Goal: Information Seeking & Learning: Learn about a topic

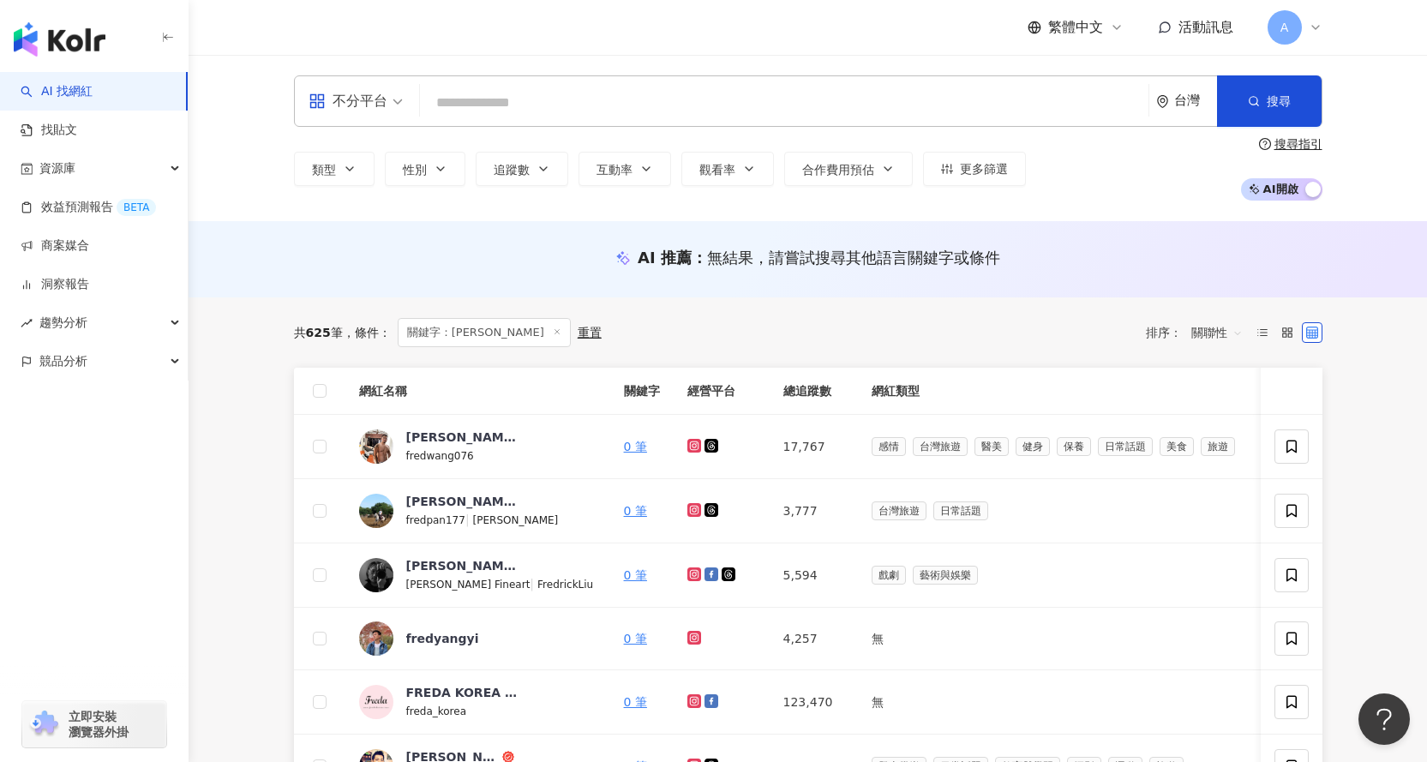
click at [515, 93] on input "search" at bounding box center [784, 103] width 715 height 33
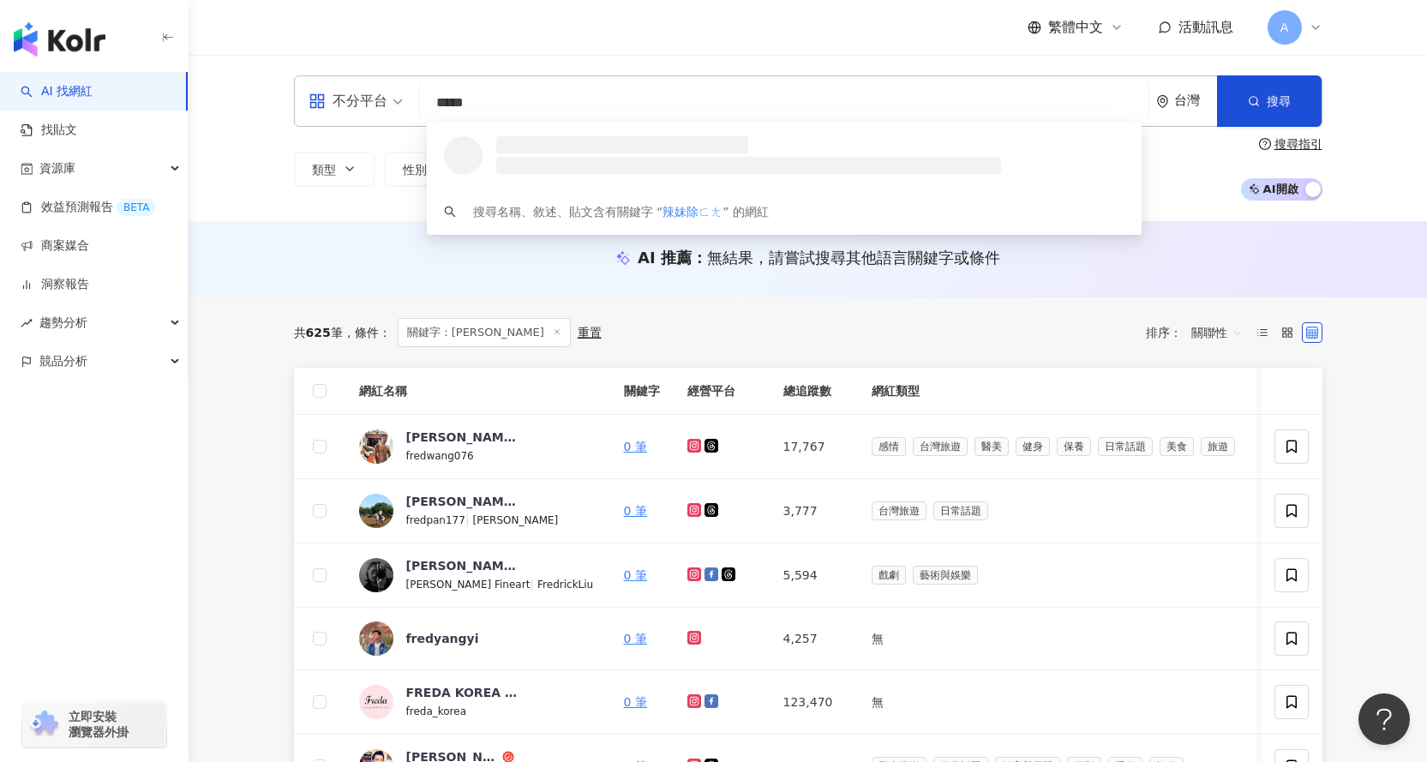
type input "****"
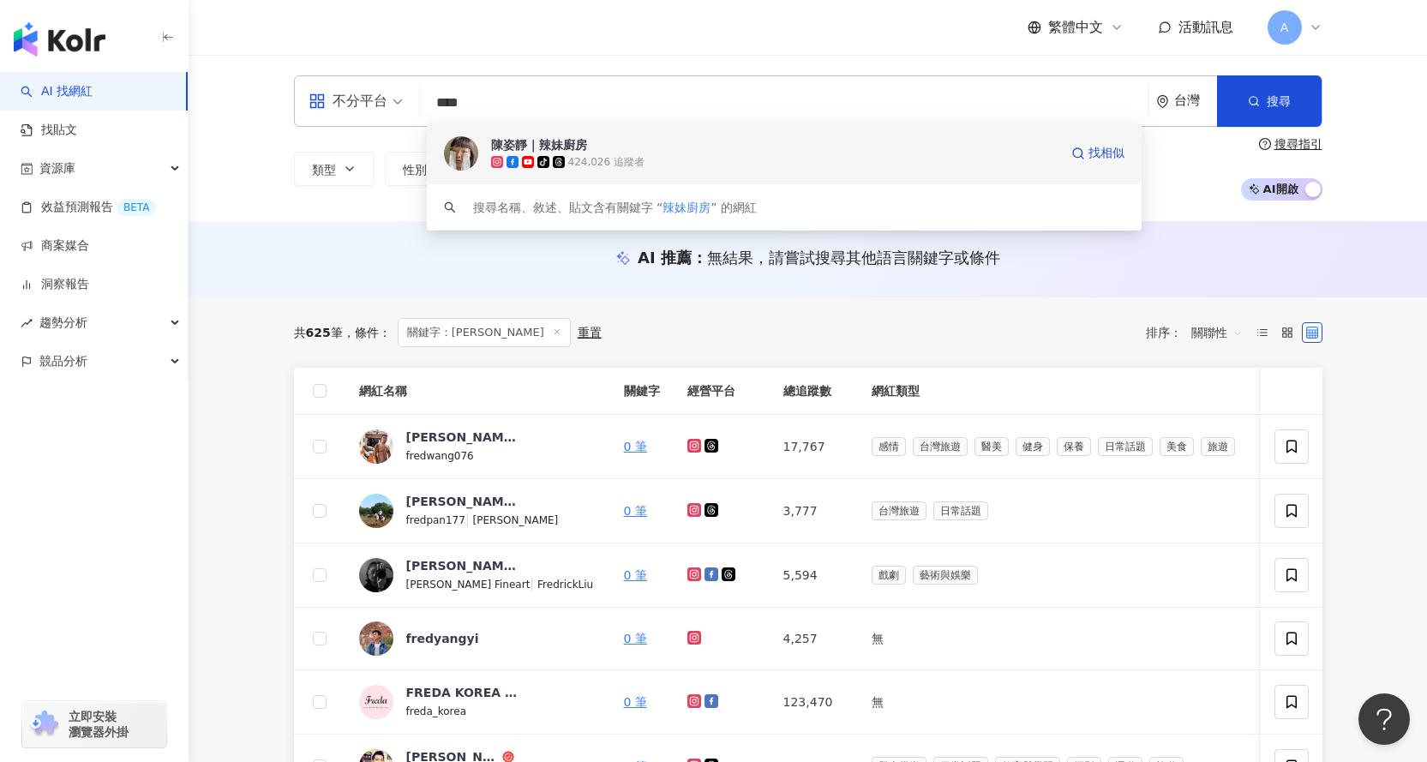
click at [593, 146] on span "陳姿靜｜辣妹廚房" at bounding box center [775, 144] width 568 height 17
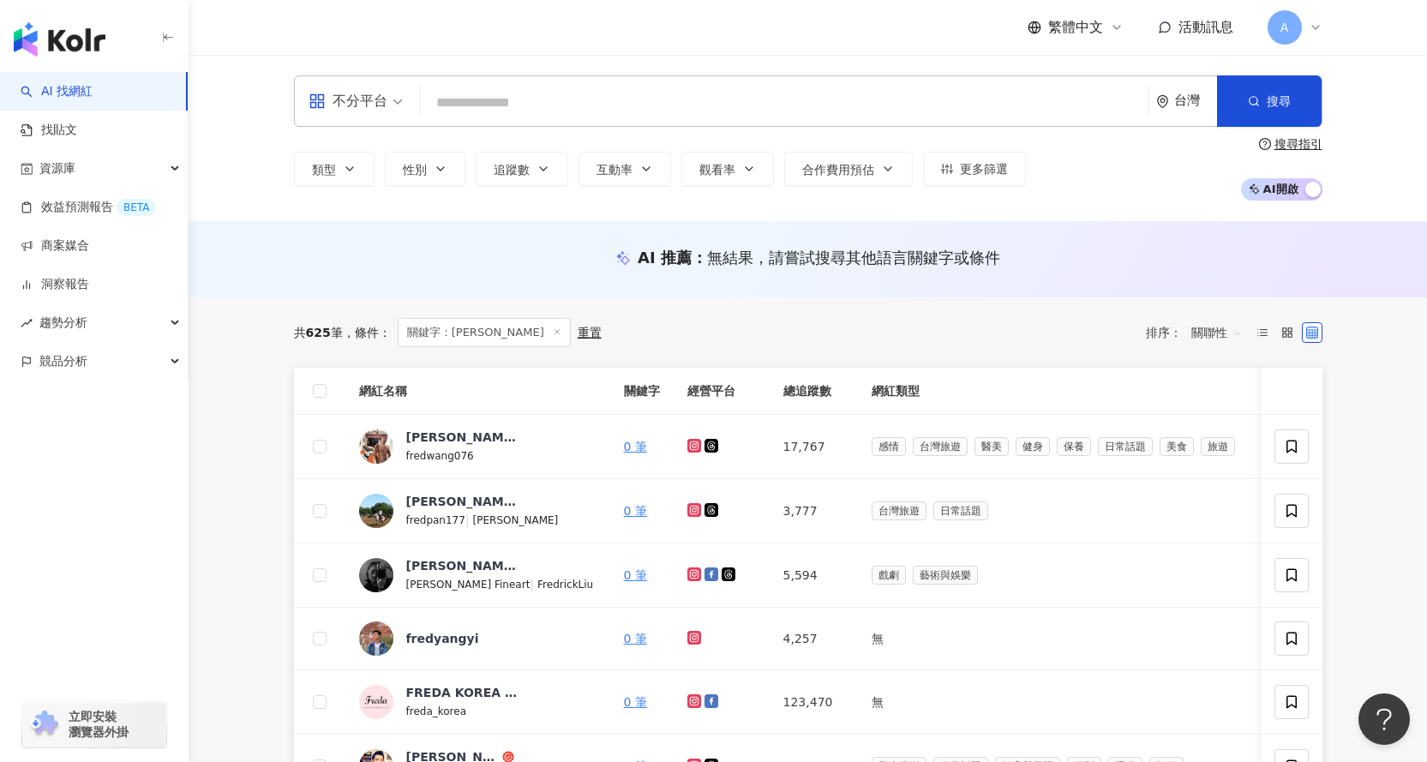
click at [495, 93] on input "search" at bounding box center [784, 103] width 715 height 33
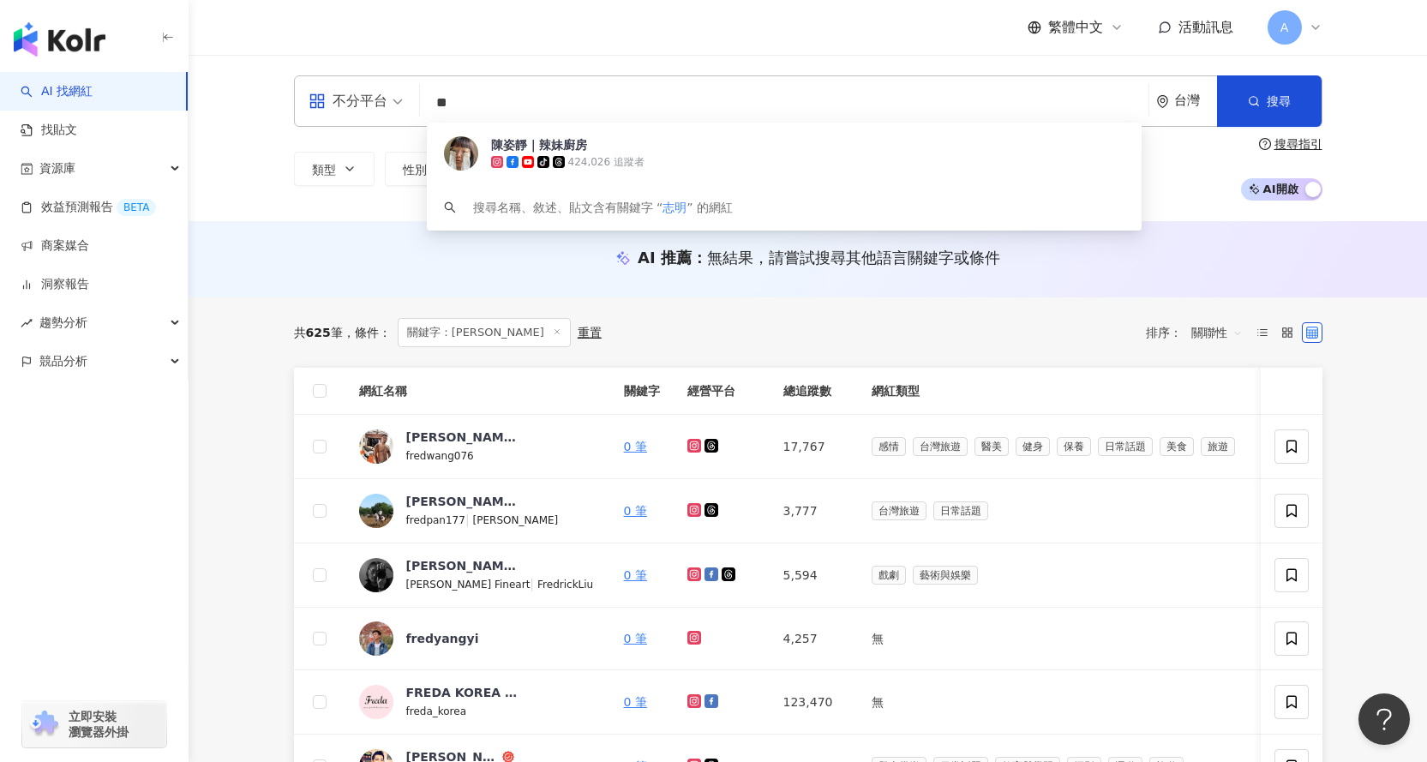
type input "**"
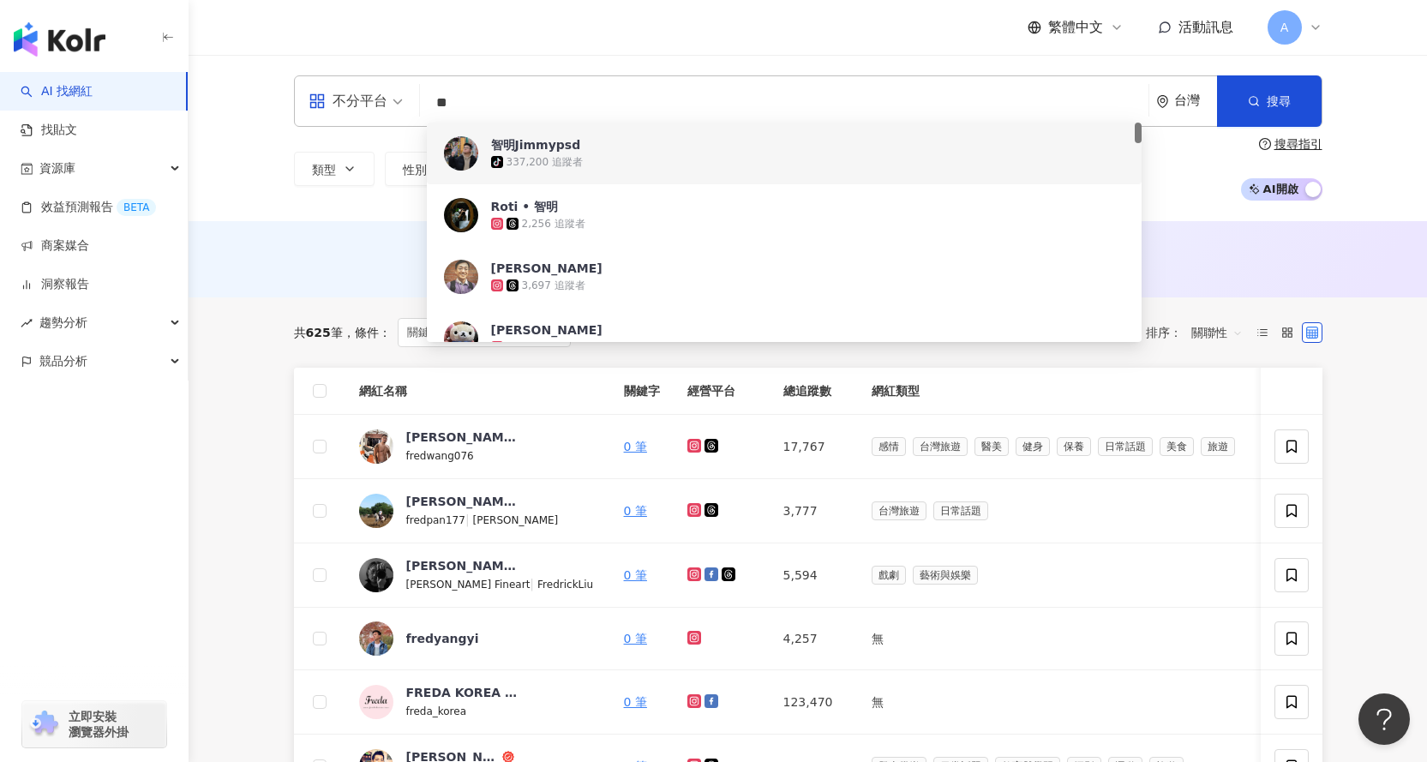
click at [558, 148] on div "智明Jimmypsd" at bounding box center [536, 144] width 90 height 17
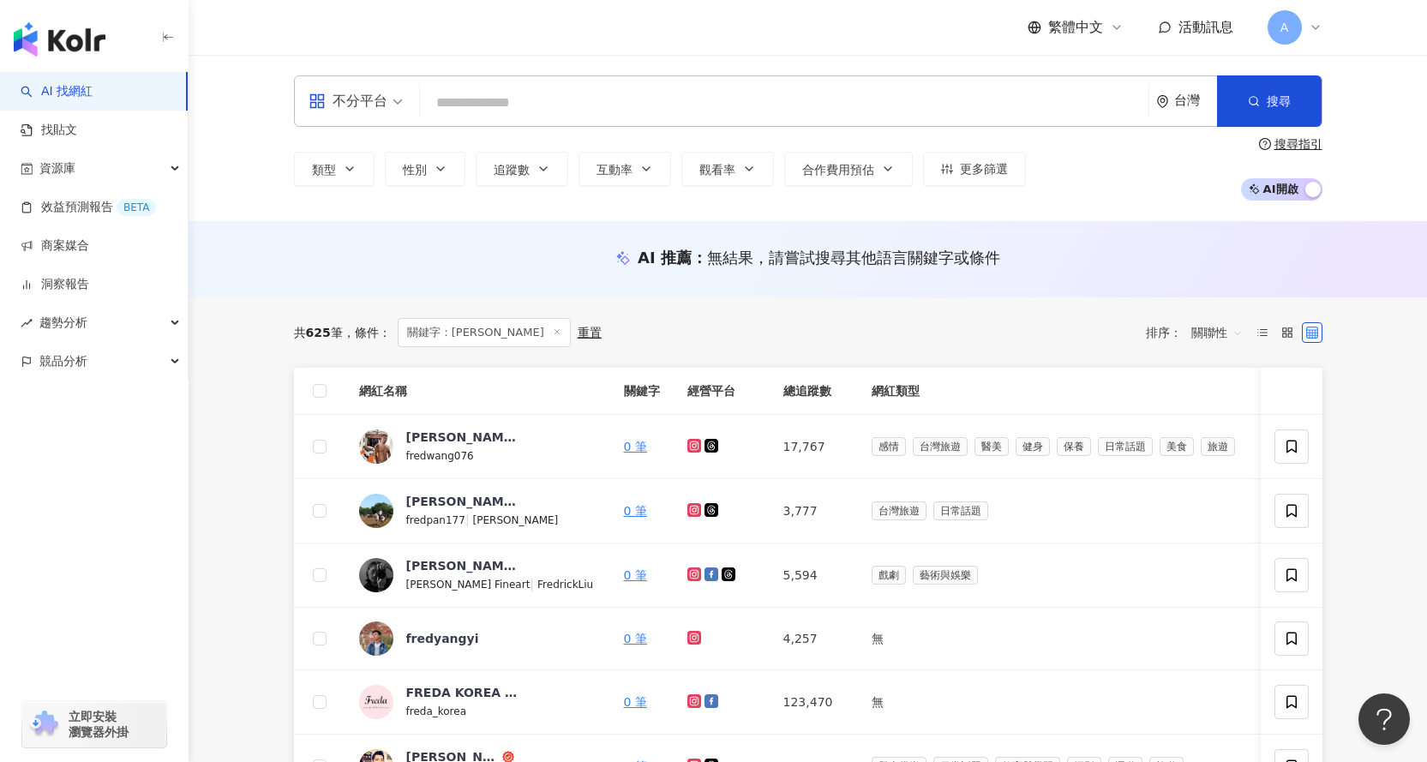
click at [476, 114] on input "search" at bounding box center [784, 103] width 715 height 33
click at [485, 108] on input "search" at bounding box center [784, 103] width 715 height 33
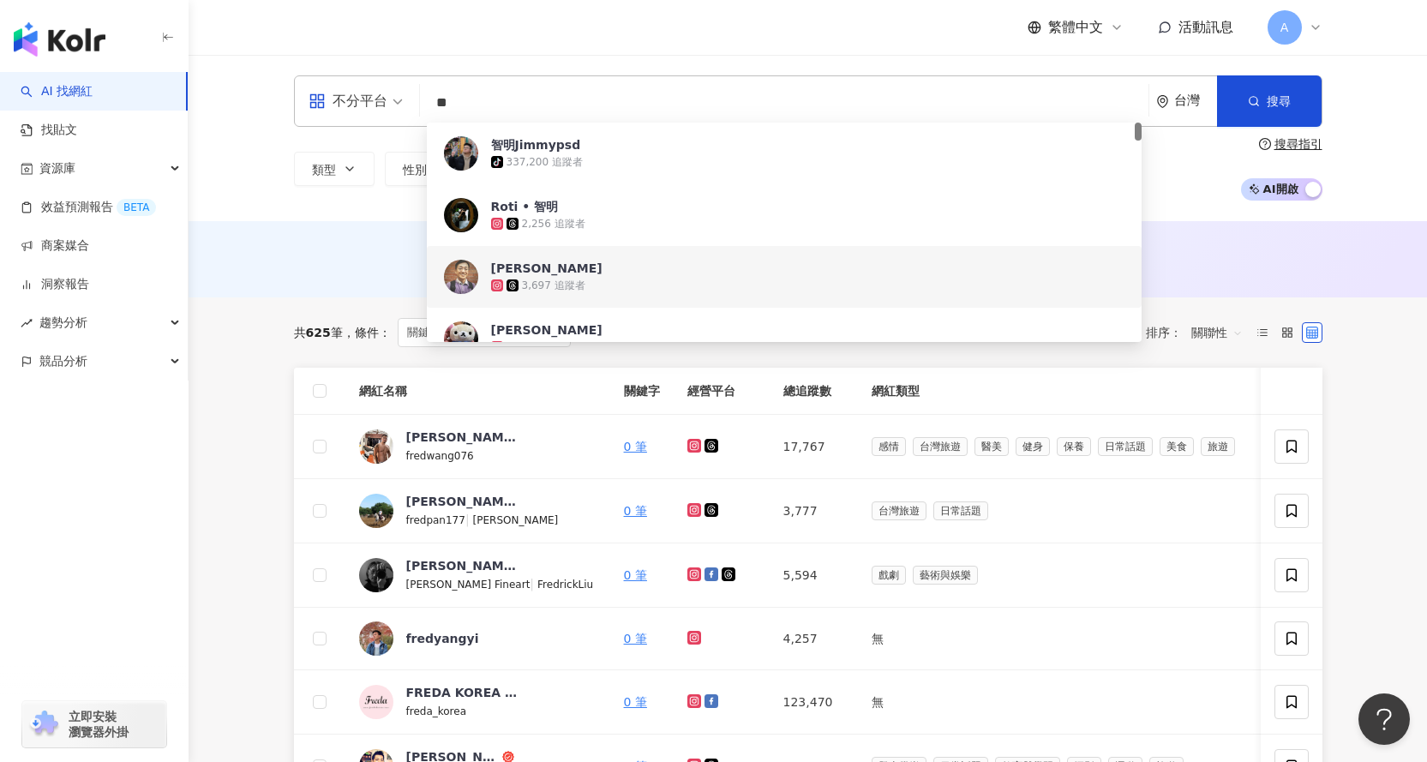
click at [284, 277] on div "AI 推薦 ： 無結果，請嘗試搜尋其他語言關鍵字或條件" at bounding box center [808, 263] width 1097 height 32
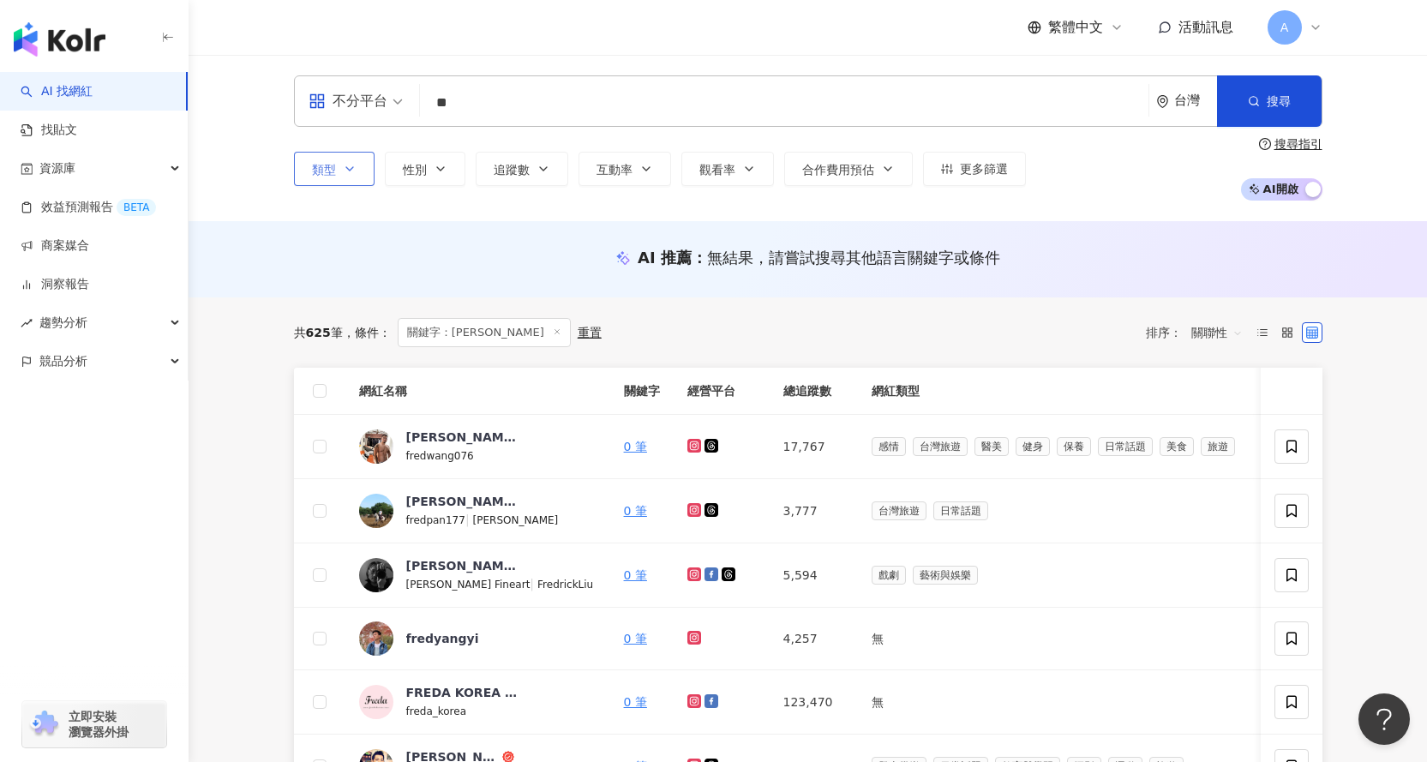
click at [360, 171] on button "類型" at bounding box center [334, 169] width 81 height 34
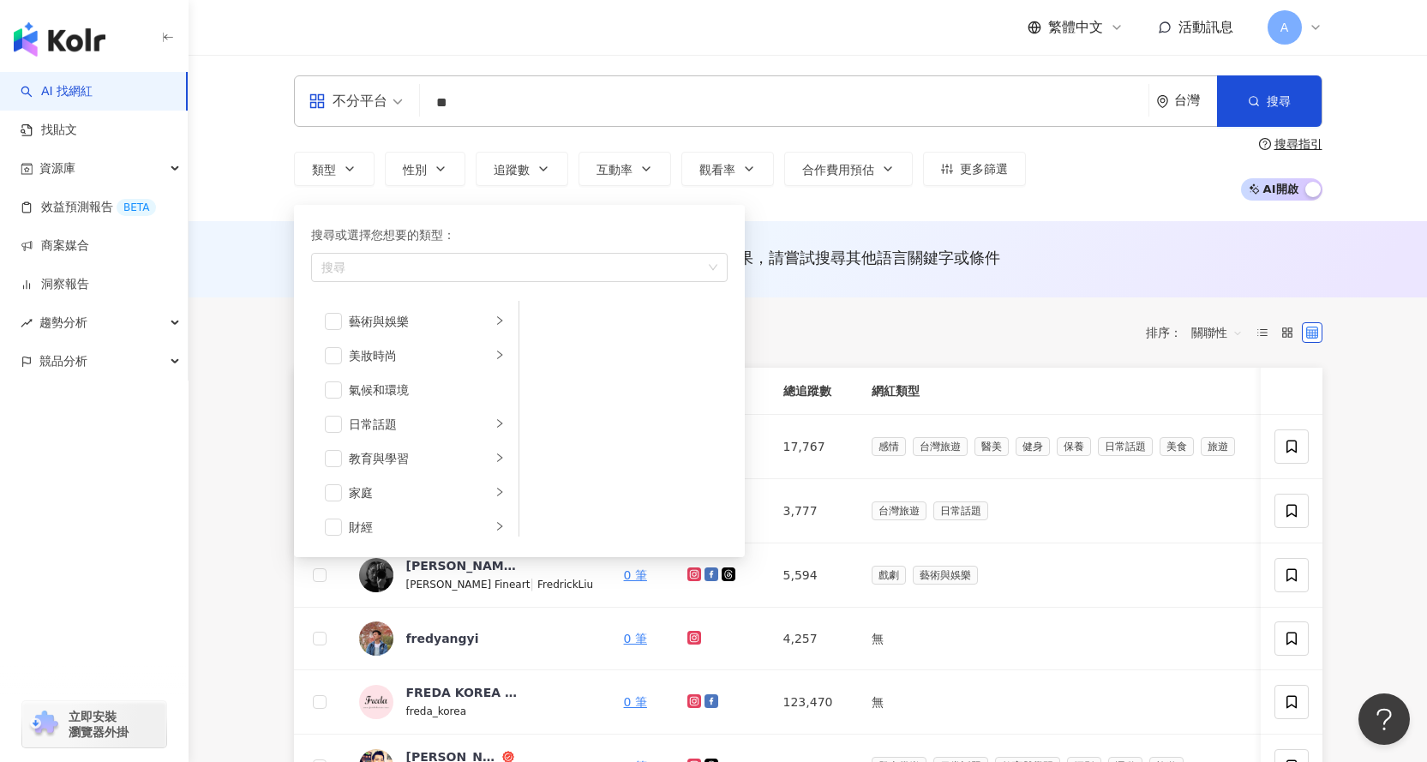
click at [247, 180] on div "不分平台 ** 台灣 搜尋 60466a35-28f4-41df-bc44-4c4ad5e6994d b9edee22-be80-41f4-ad1f-a876…" at bounding box center [808, 138] width 1239 height 166
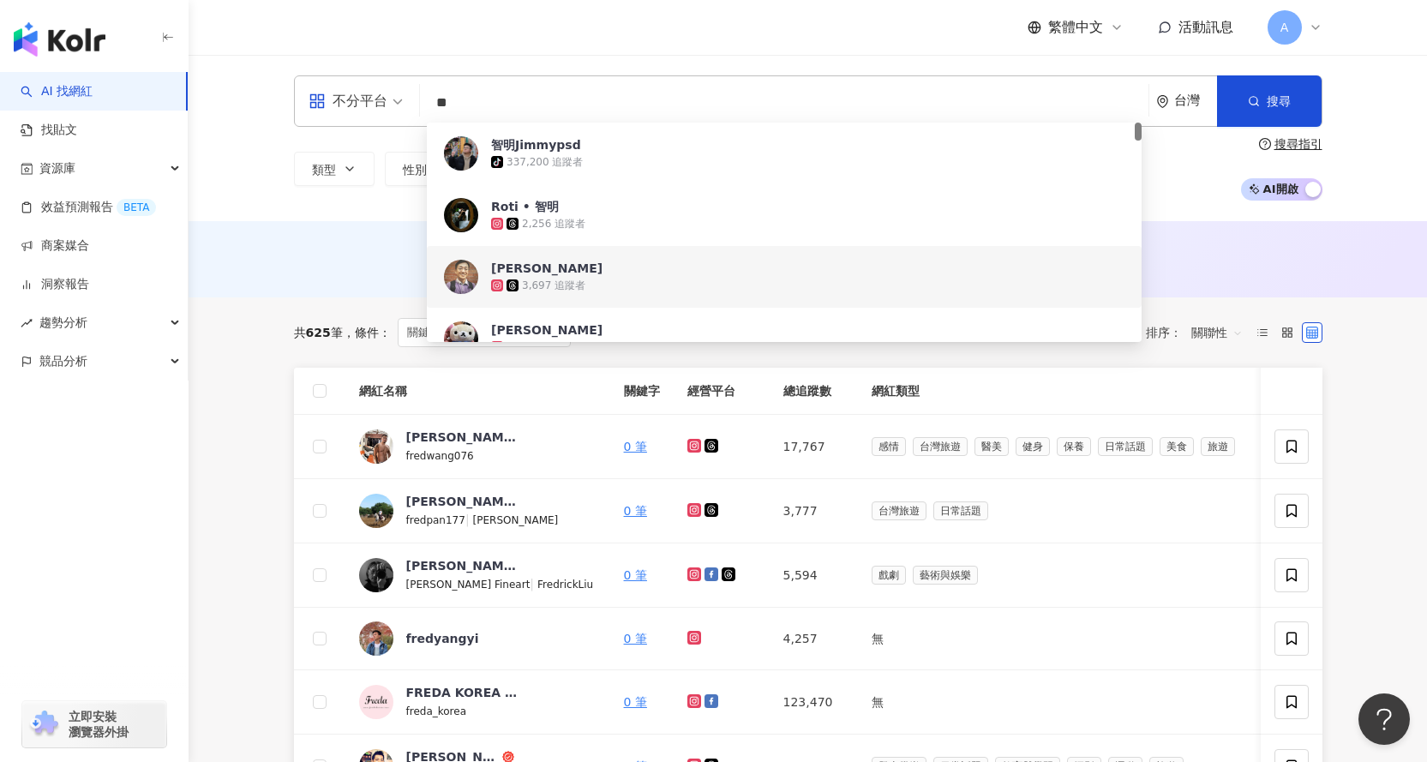
click at [486, 100] on input "**" at bounding box center [784, 103] width 715 height 33
type input "*"
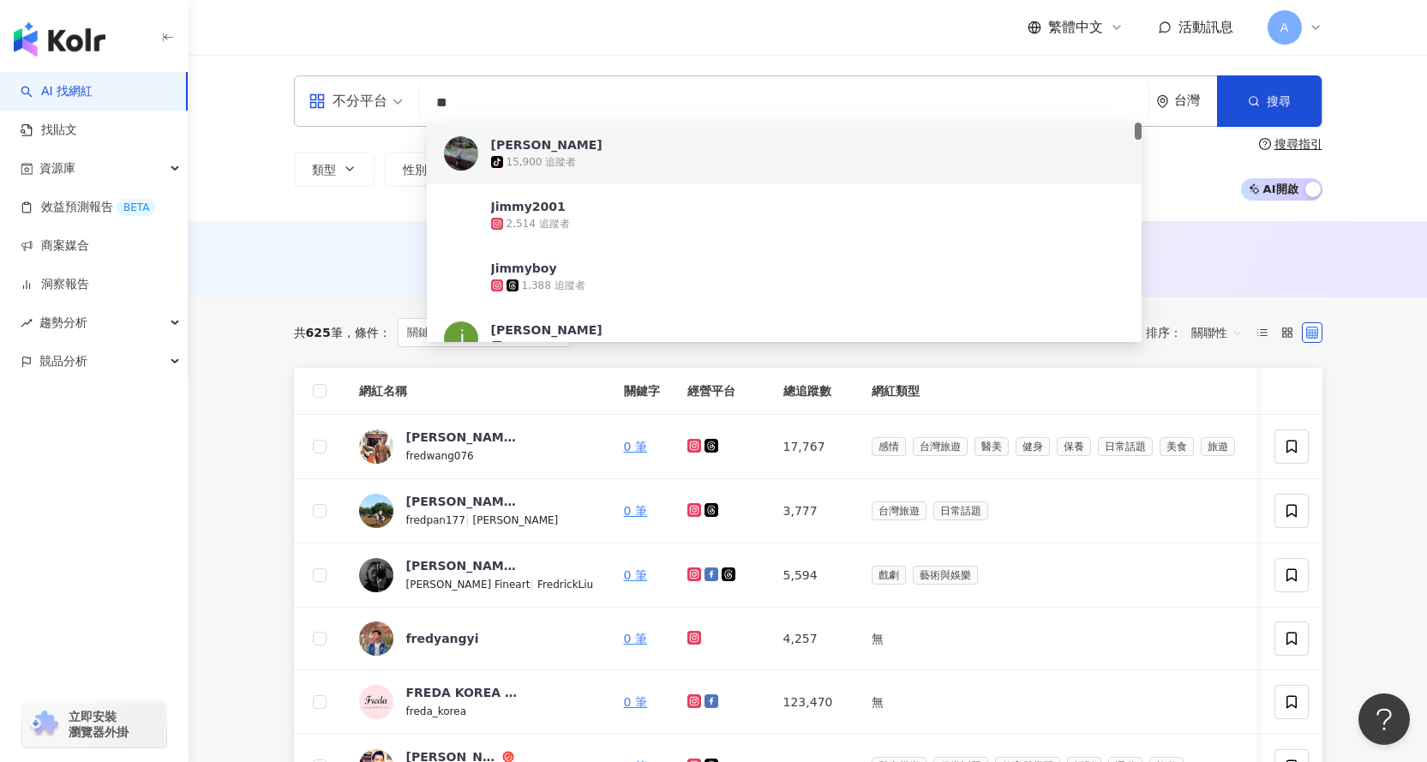
type input "*"
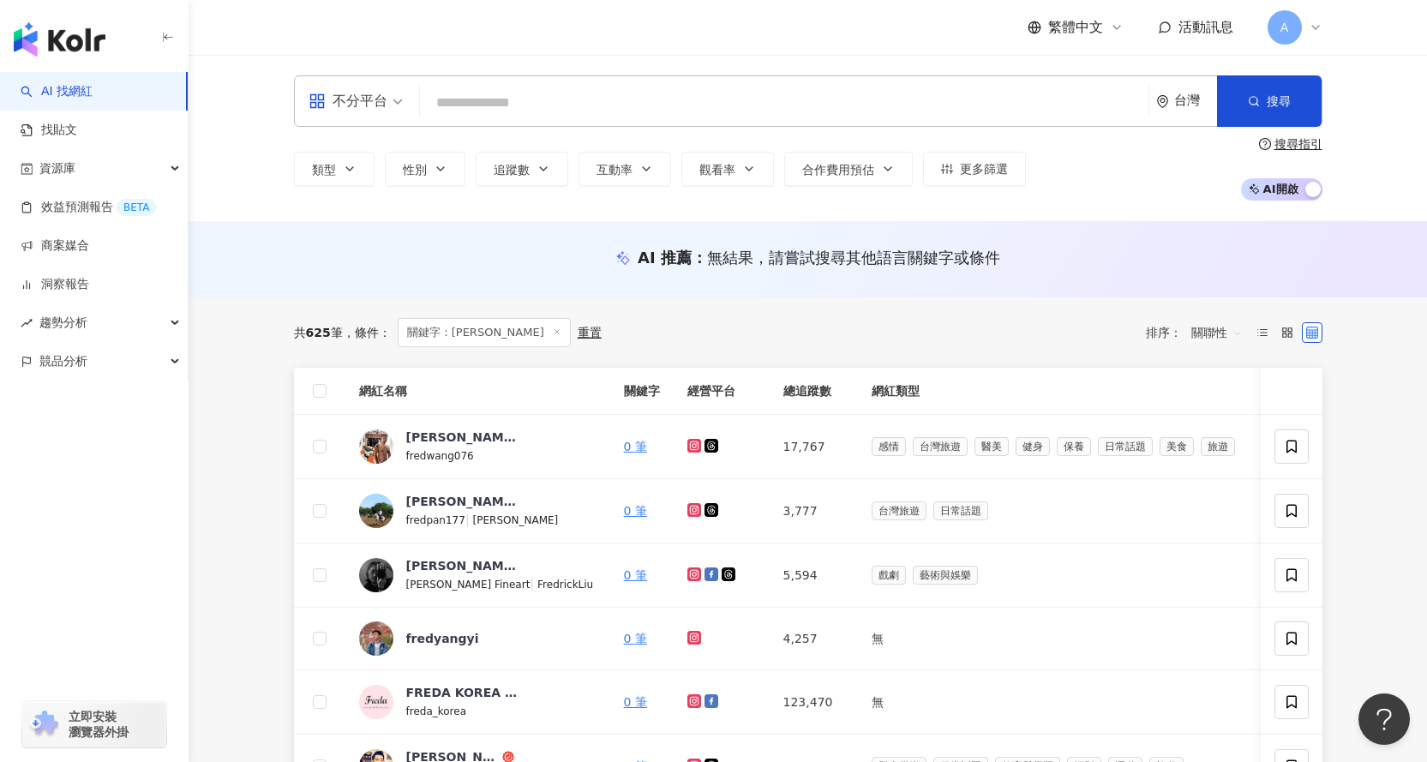
paste input "*********"
type input "*********"
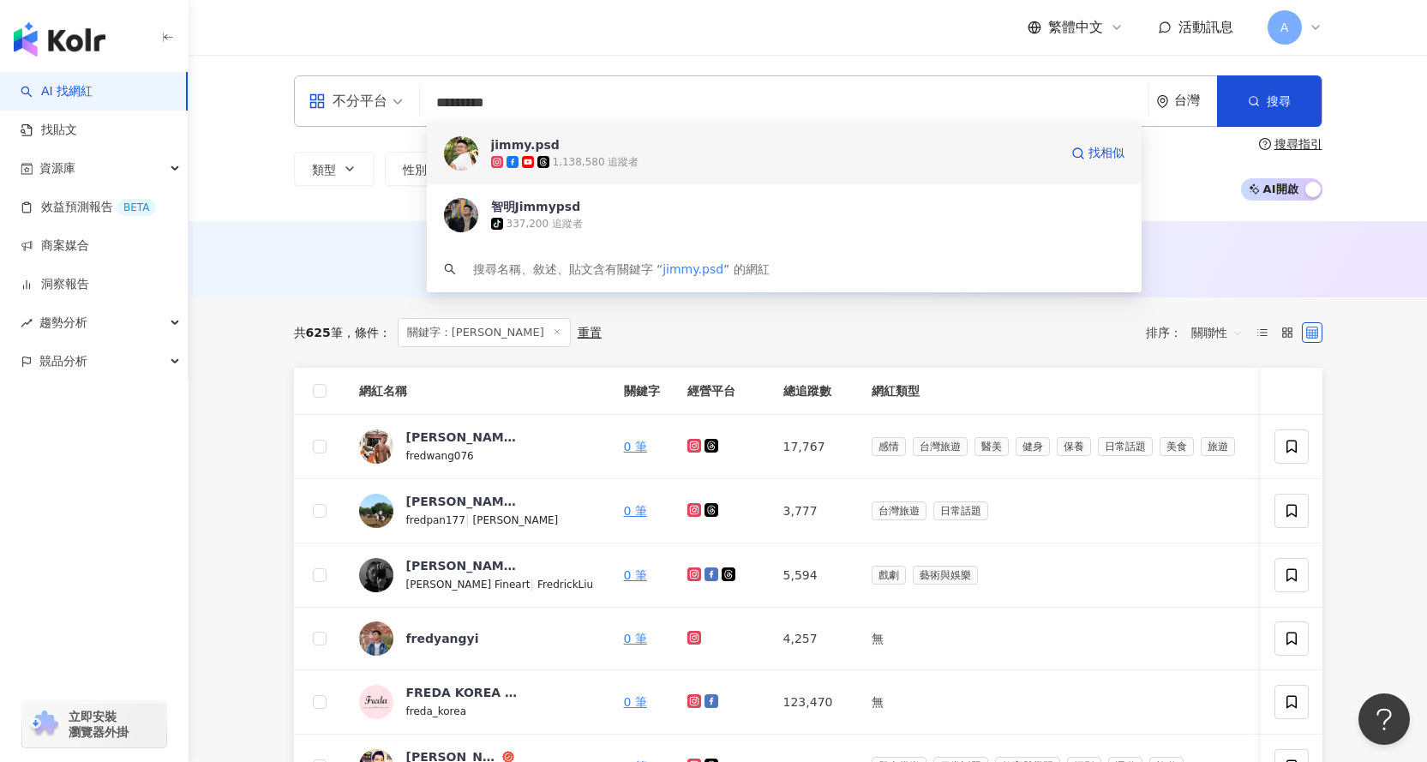
click at [595, 147] on span "jimmy.psd" at bounding box center [775, 144] width 568 height 17
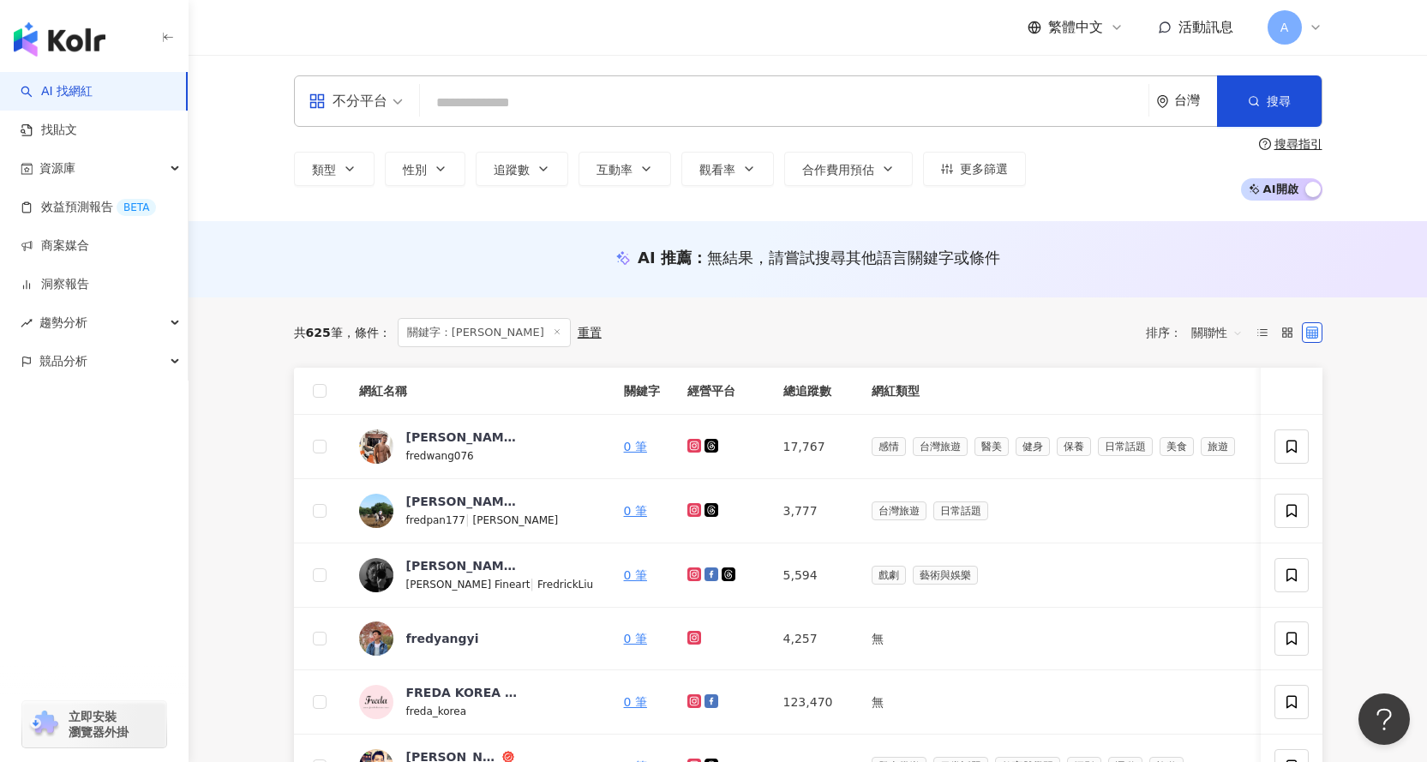
paste input "**********"
type input "**********"
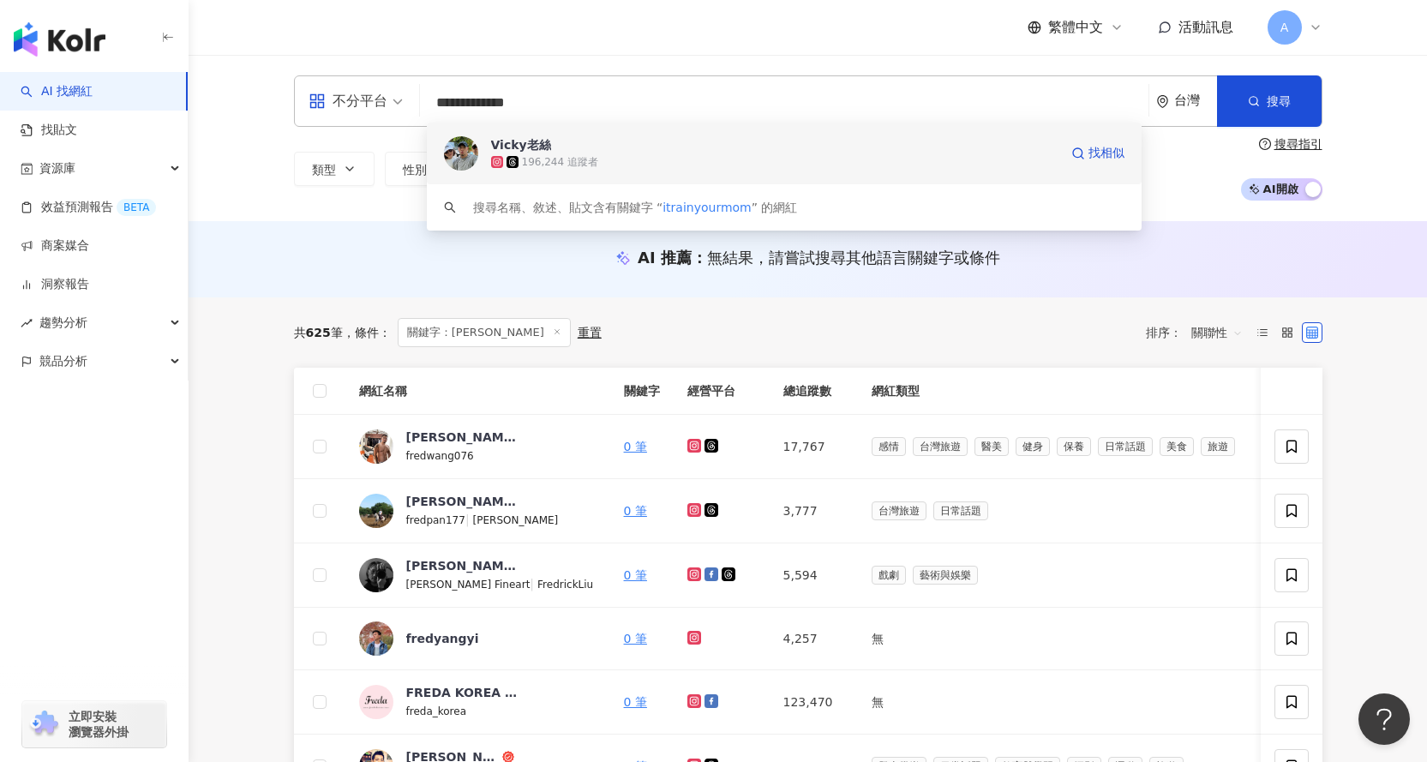
click at [687, 165] on div "196,244 追蹤者" at bounding box center [775, 161] width 568 height 17
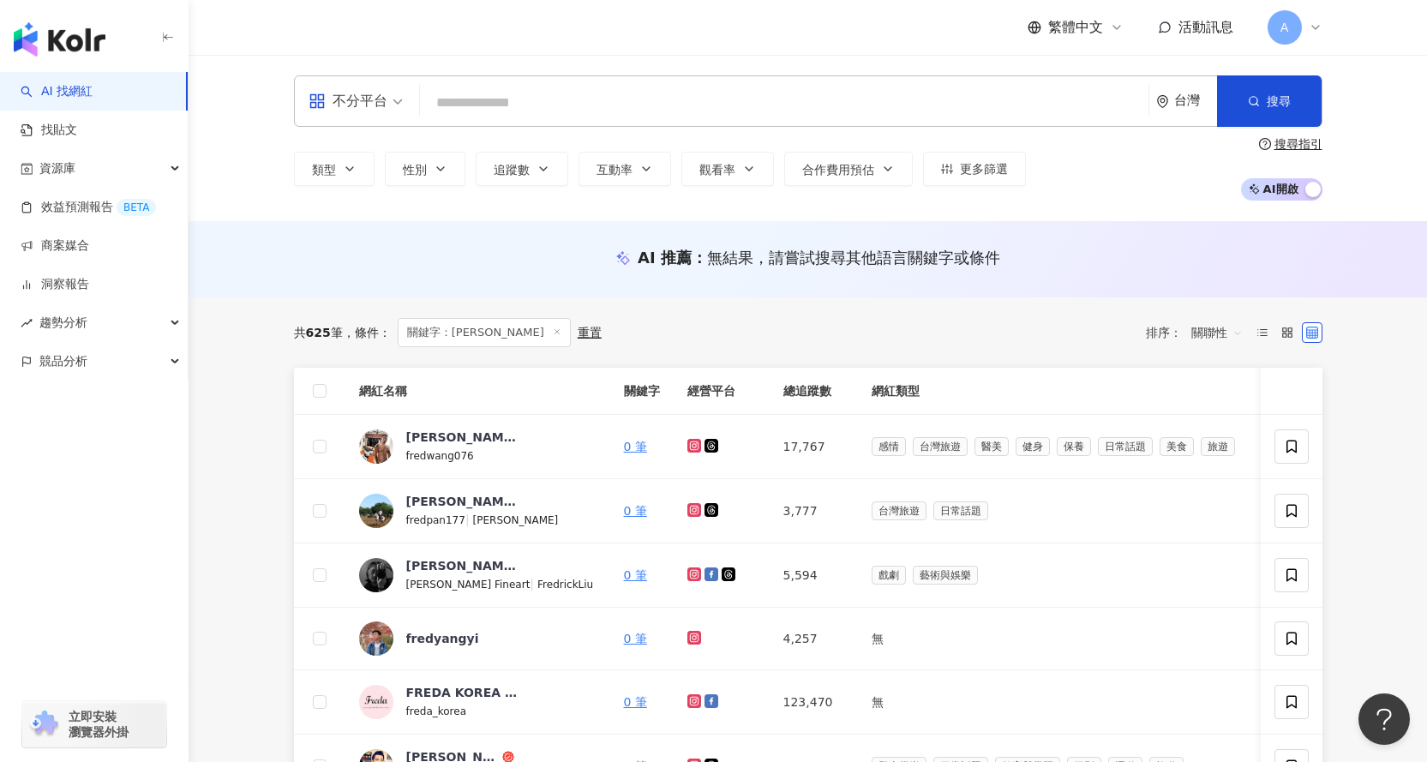
paste input "**********"
type input "**********"
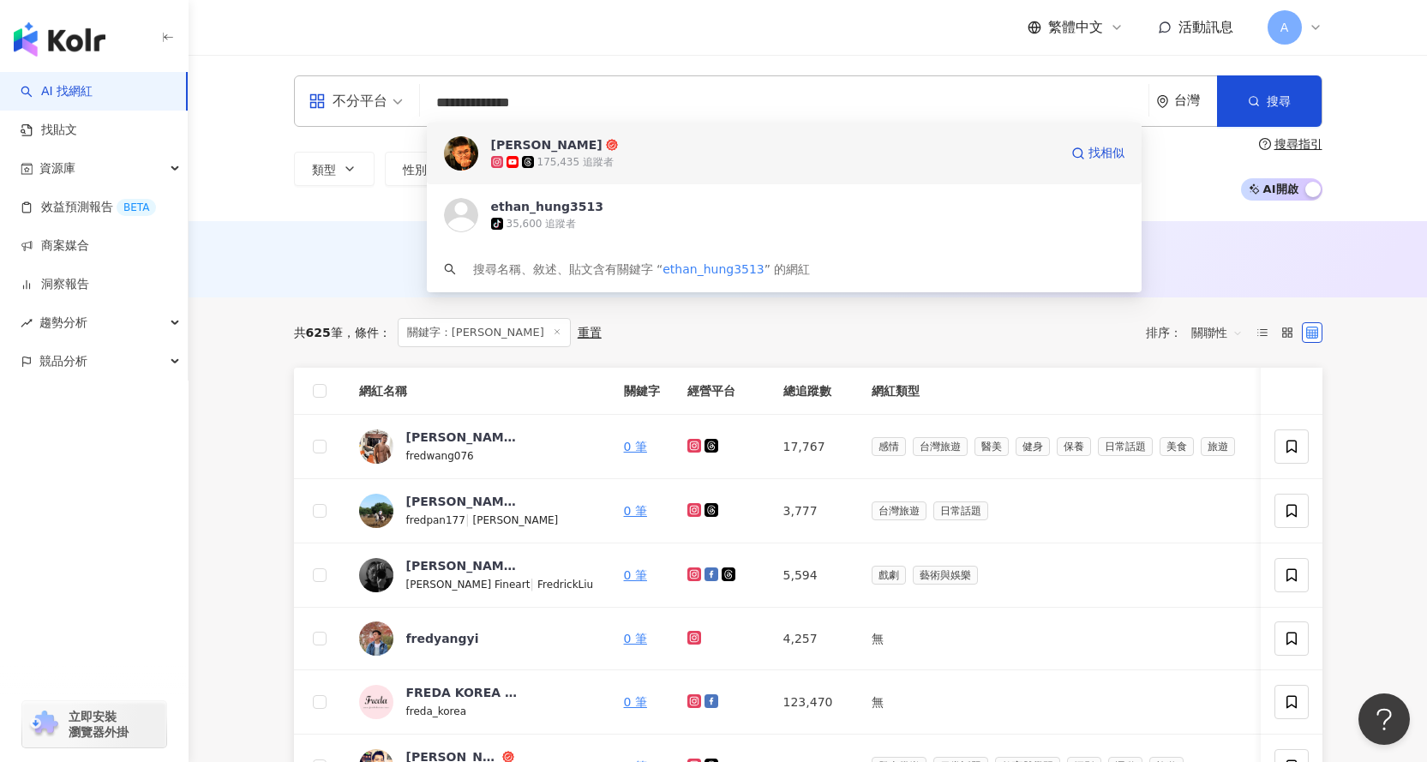
click at [600, 161] on div "175,435 追蹤者" at bounding box center [576, 162] width 76 height 15
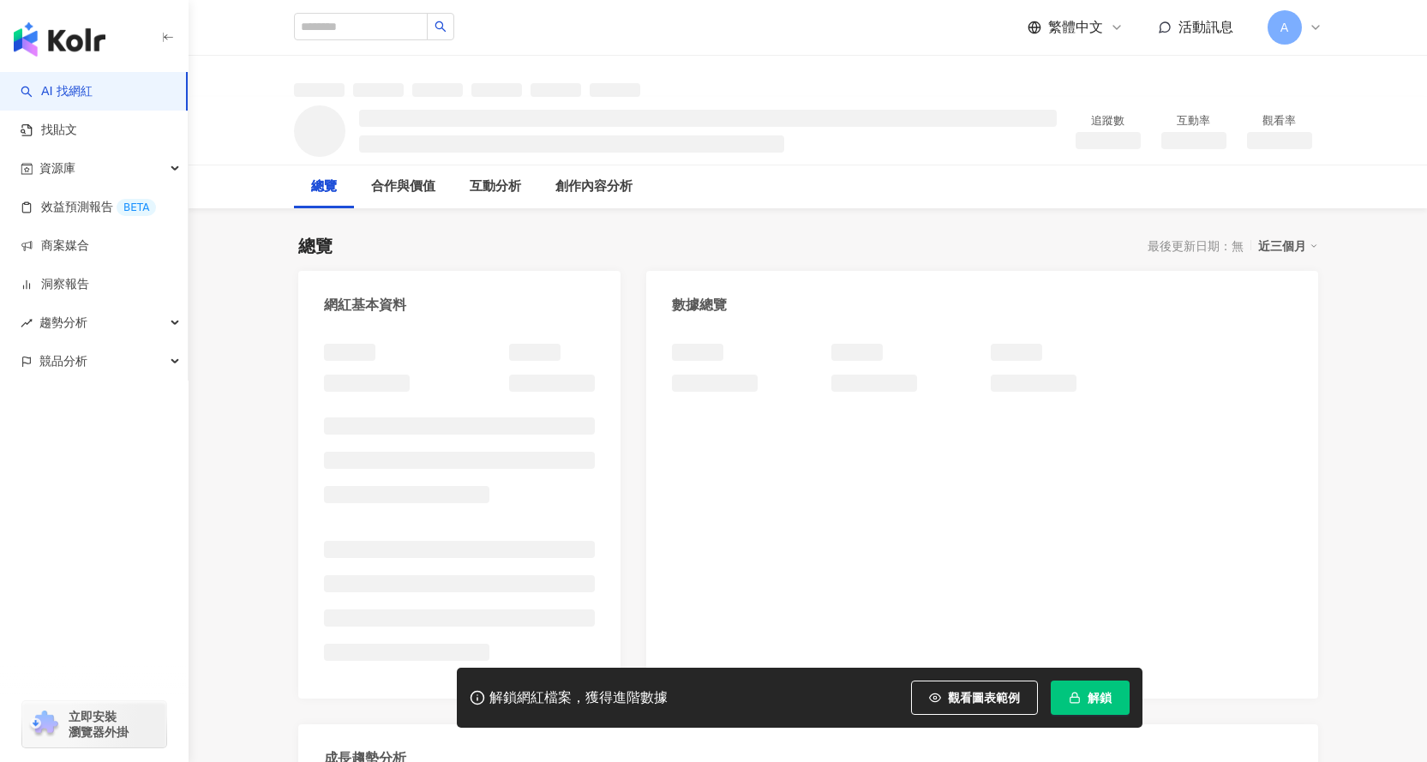
click at [1090, 694] on span "解鎖" at bounding box center [1100, 698] width 24 height 14
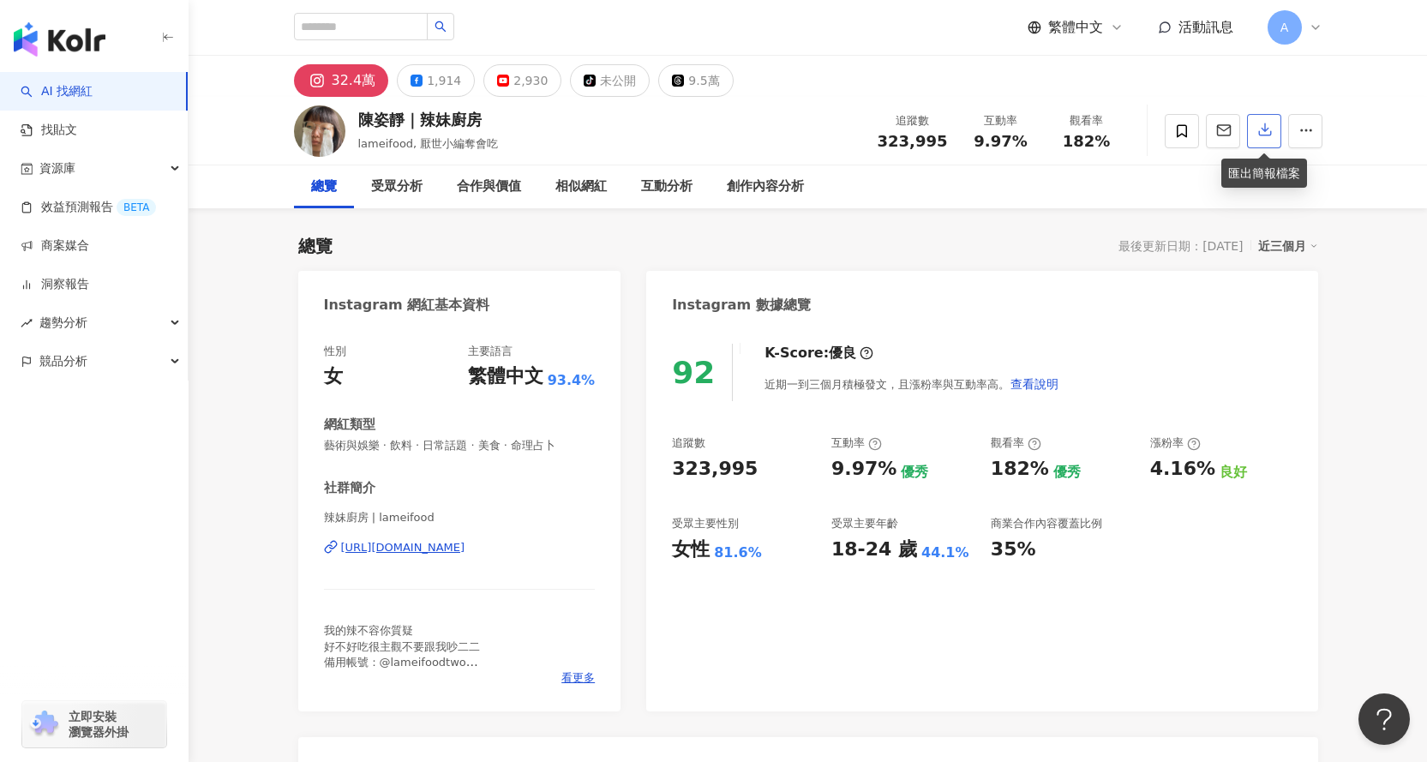
click at [1263, 132] on icon "button" at bounding box center [1265, 130] width 12 height 12
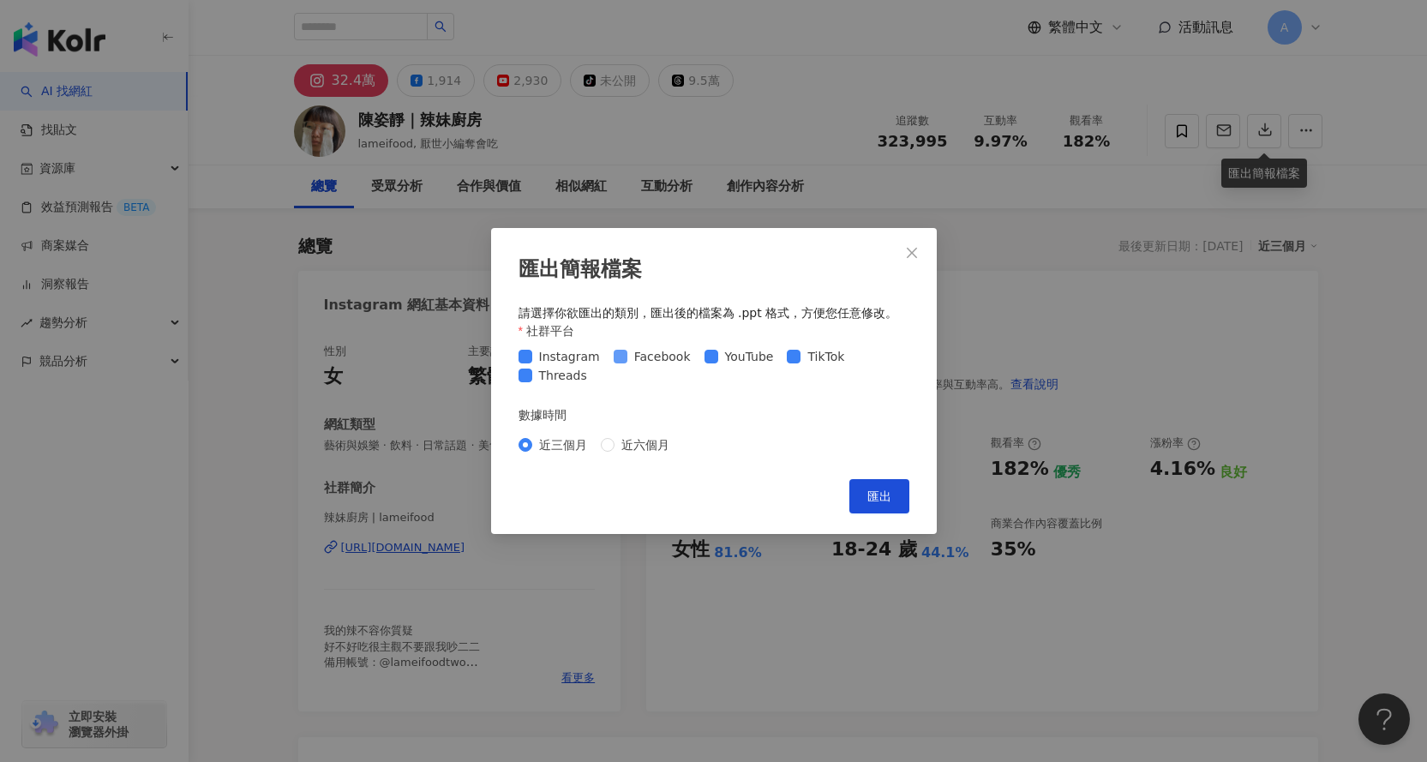
click at [628, 353] on span "Facebook" at bounding box center [663, 356] width 70 height 19
drag, startPoint x: 685, startPoint y: 356, endPoint x: 695, endPoint y: 357, distance: 10.3
click at [688, 356] on span "Facebook" at bounding box center [663, 356] width 70 height 19
click at [546, 379] on span "Threads" at bounding box center [563, 375] width 62 height 19
drag, startPoint x: 886, startPoint y: 495, endPoint x: 735, endPoint y: 367, distance: 198.4
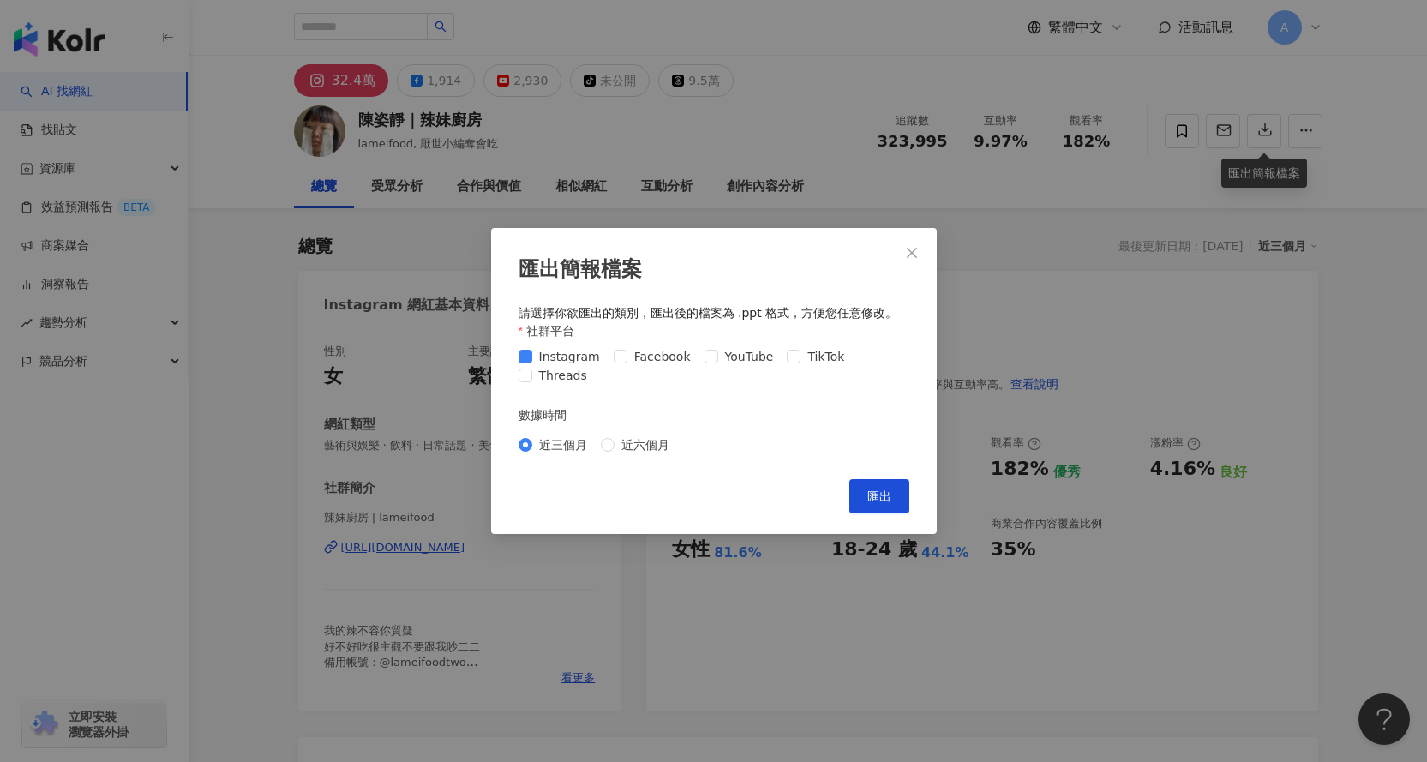
click at [742, 367] on div "匯出簡報檔案 請選擇你欲匯出的類別，匯出後的檔案為 .ppt 格式，方便您任意修改。 社群平台 Instagram Facebook YouTube TikT…" at bounding box center [714, 381] width 446 height 306
click at [682, 359] on span "Facebook" at bounding box center [663, 356] width 70 height 19
click at [718, 362] on span "YouTube" at bounding box center [749, 356] width 63 height 19
click at [637, 365] on span "Facebook" at bounding box center [663, 356] width 70 height 19
click at [538, 382] on span "Threads" at bounding box center [563, 375] width 62 height 19
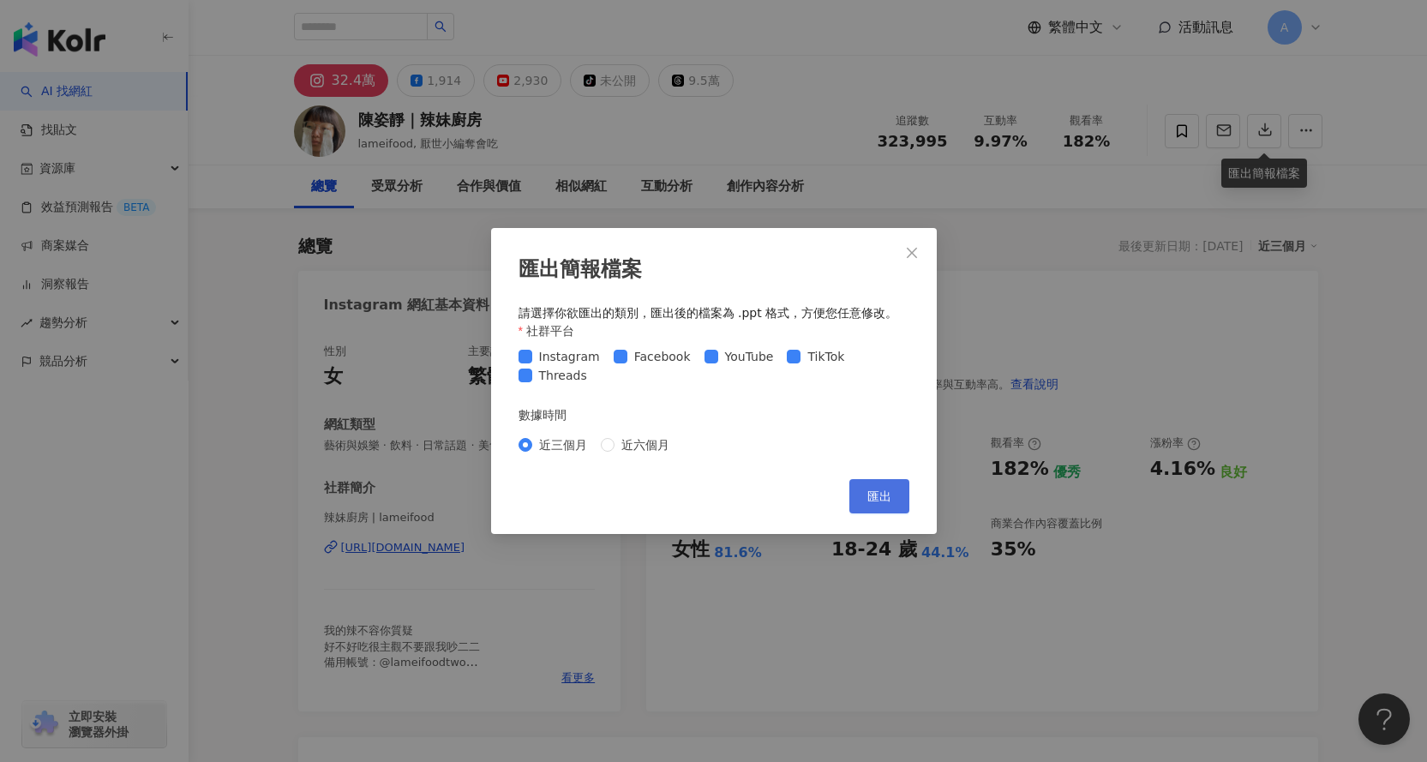
click at [871, 502] on span "匯出" at bounding box center [880, 497] width 24 height 14
click at [915, 251] on icon "close" at bounding box center [912, 253] width 14 height 14
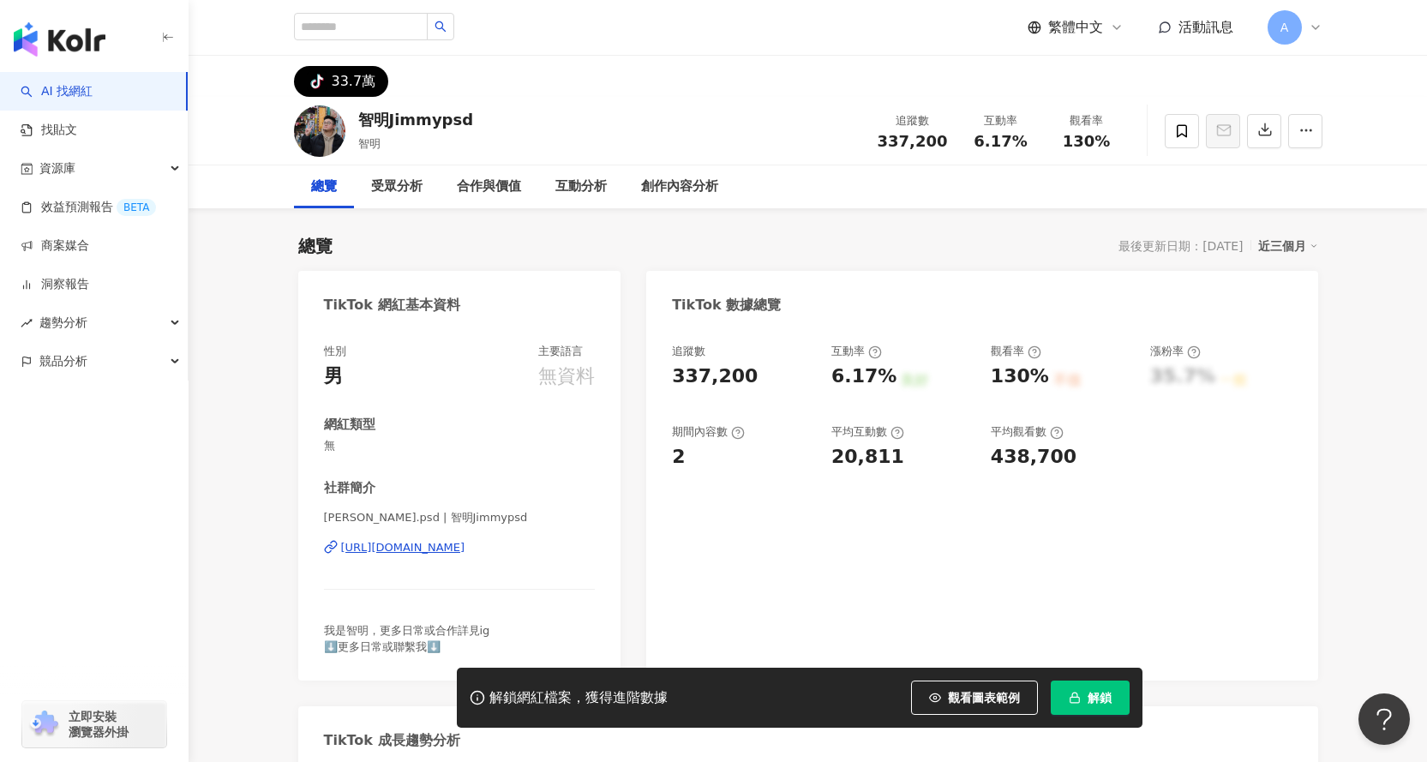
click at [1120, 695] on button "解鎖" at bounding box center [1090, 698] width 79 height 34
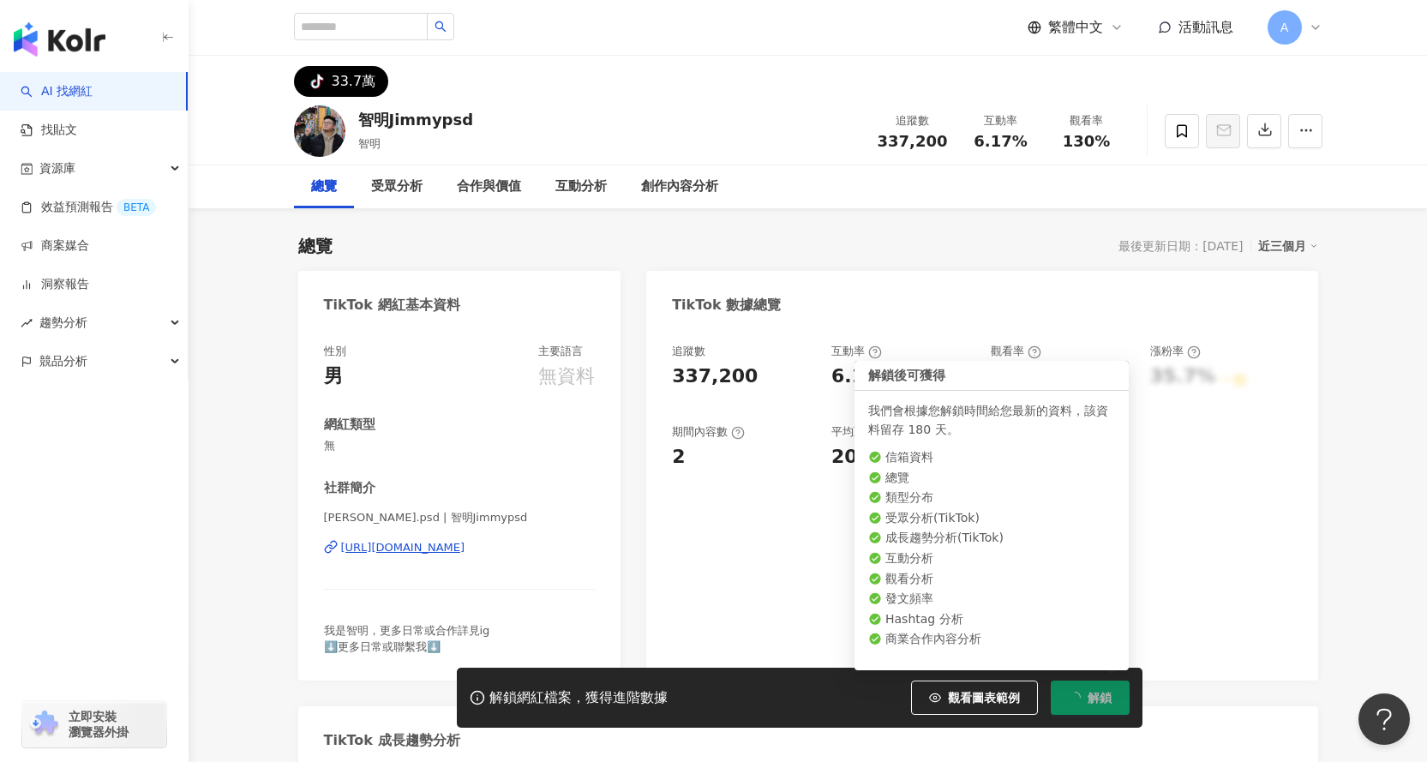
click at [1120, 695] on button "解鎖" at bounding box center [1090, 698] width 79 height 34
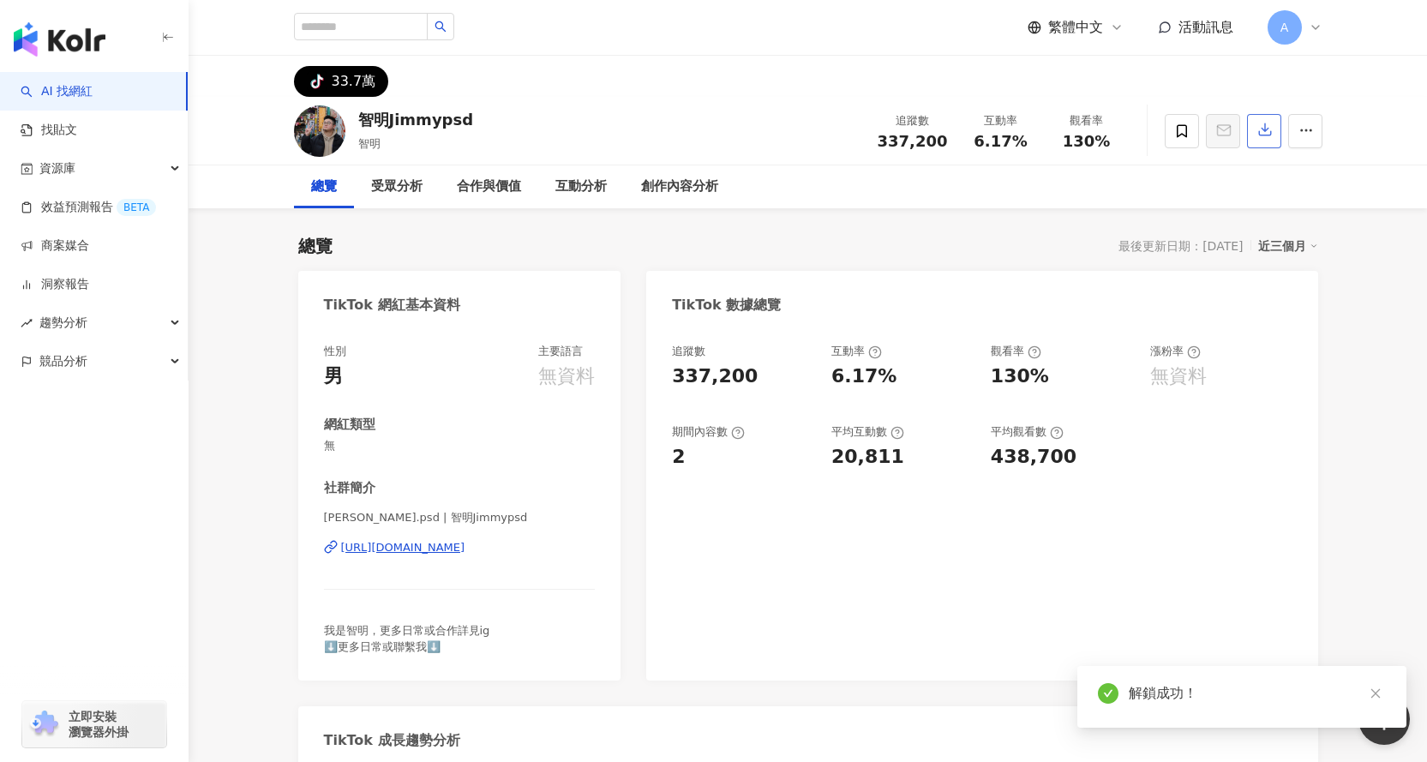
click at [1265, 136] on icon "button" at bounding box center [1265, 130] width 12 height 12
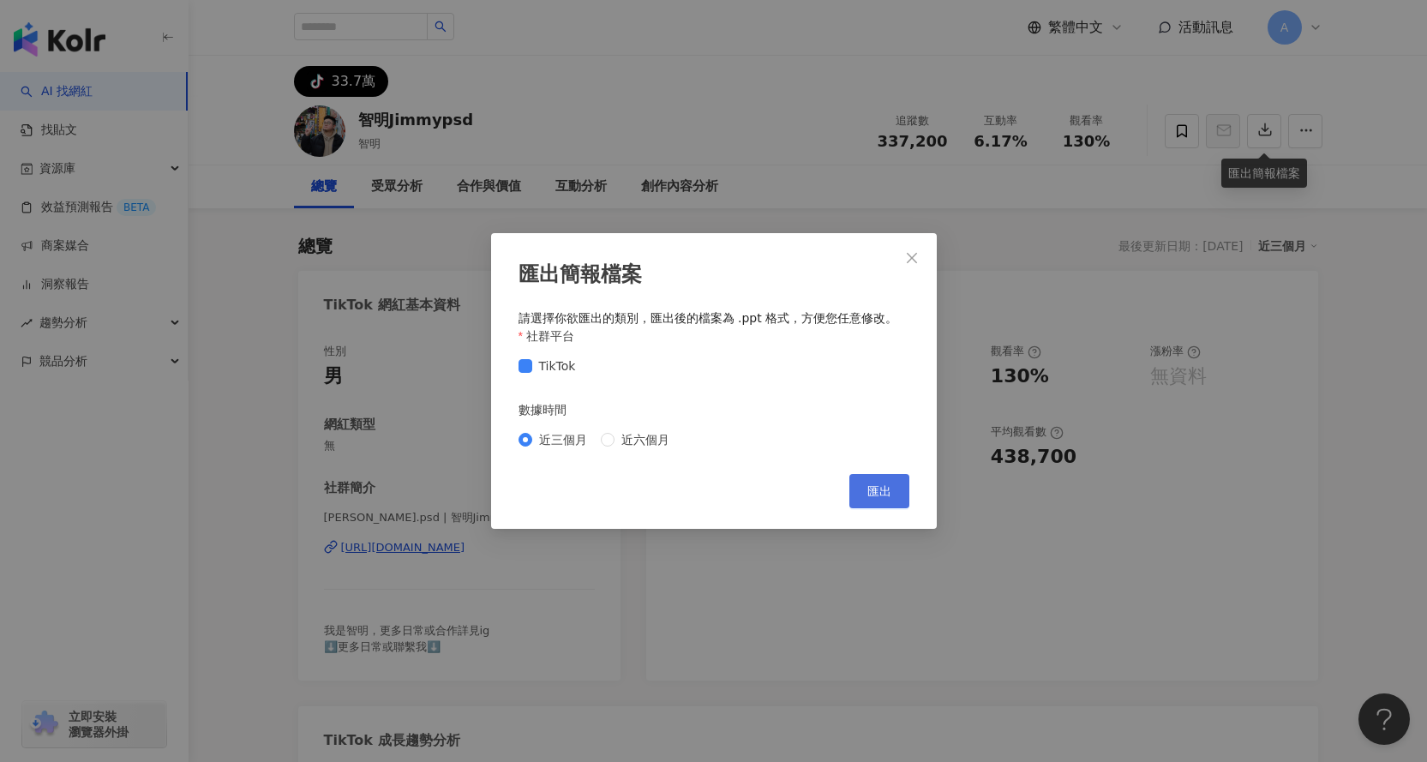
click at [875, 491] on span "匯出" at bounding box center [880, 491] width 24 height 14
click at [913, 255] on icon "close" at bounding box center [912, 258] width 14 height 14
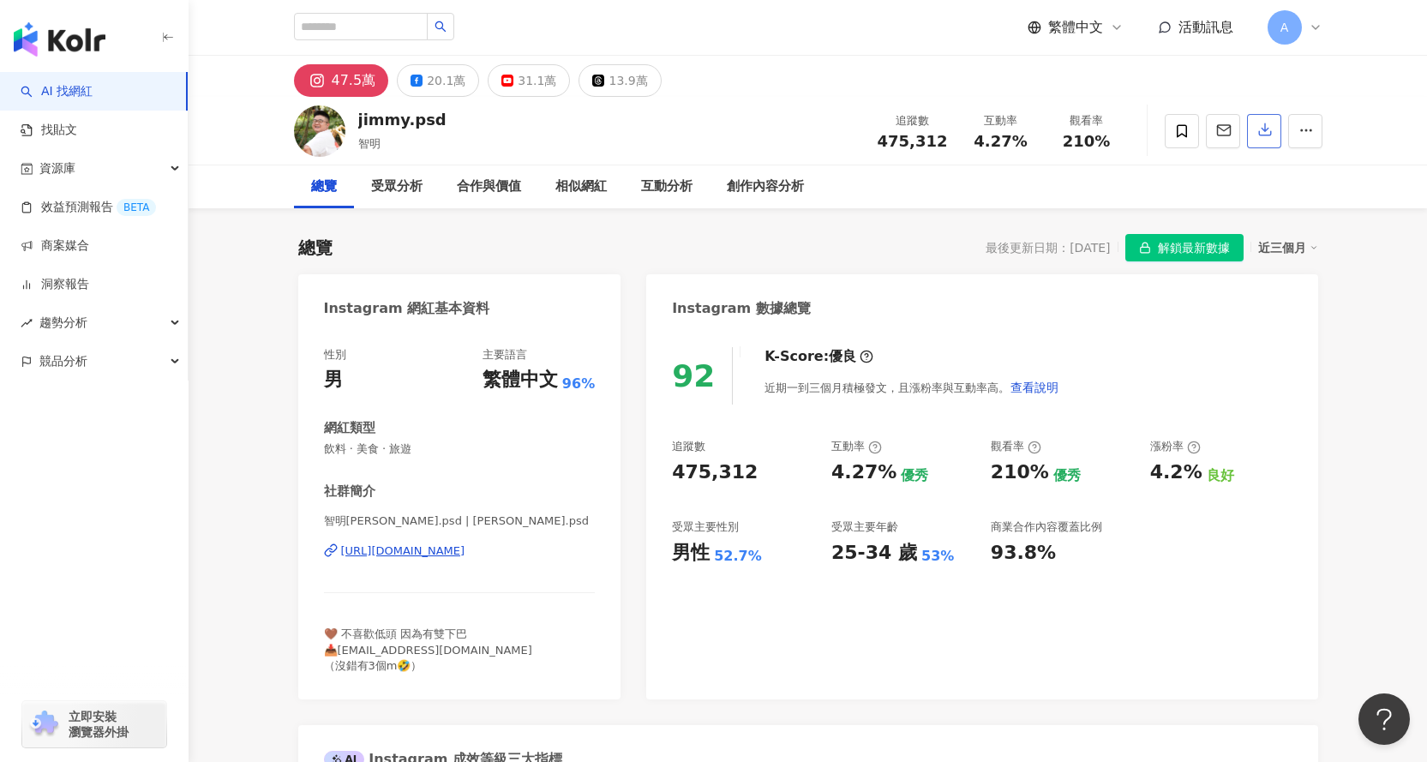
click at [1266, 127] on icon "button" at bounding box center [1265, 129] width 15 height 15
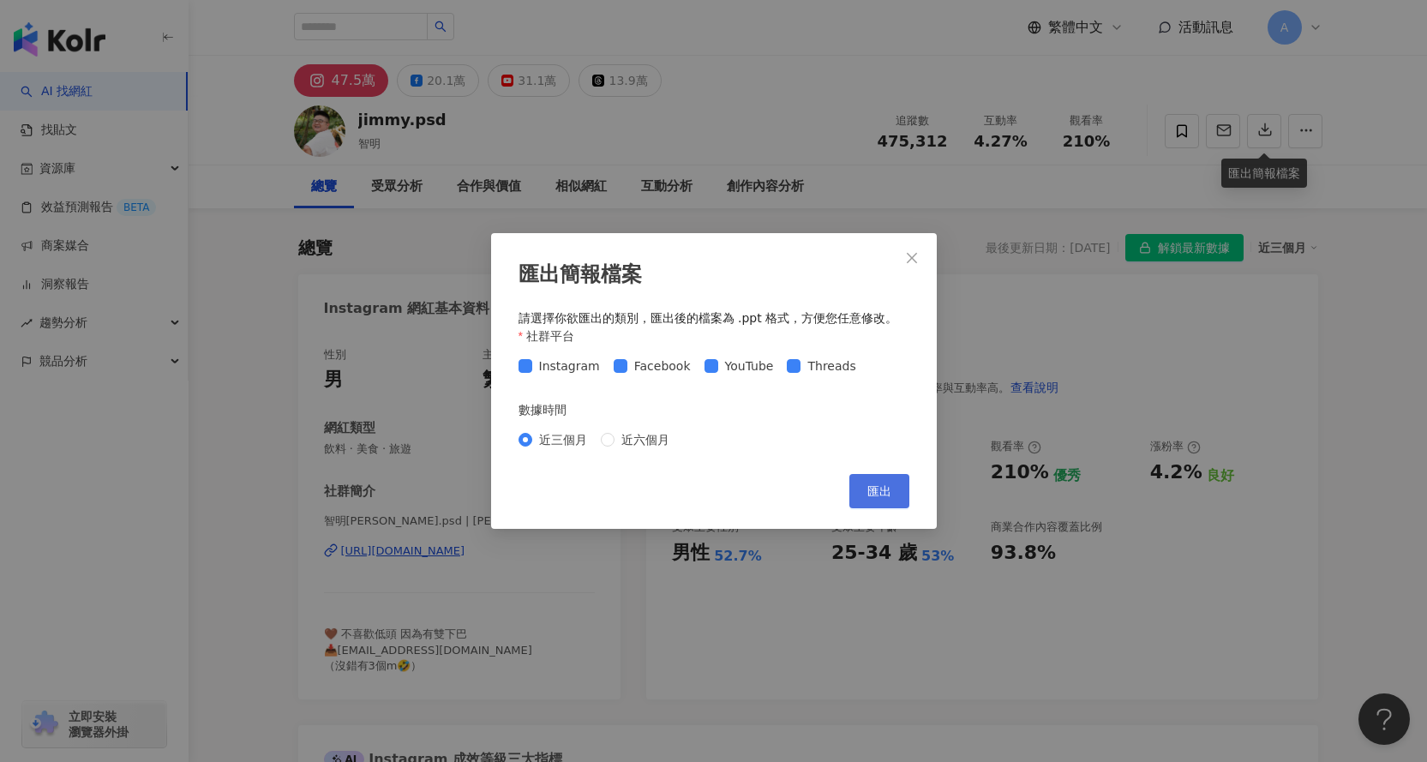
click at [891, 478] on button "匯出" at bounding box center [880, 491] width 60 height 34
click at [920, 405] on div "匯出簡報檔案 請選擇你欲匯出的類別，匯出後的檔案為 .ppt 格式，方便您任意修改。 社群平台 Instagram Facebook YouTube Thre…" at bounding box center [714, 381] width 446 height 296
click at [881, 495] on span "匯出" at bounding box center [880, 491] width 24 height 14
click at [910, 255] on icon "close" at bounding box center [912, 257] width 10 height 10
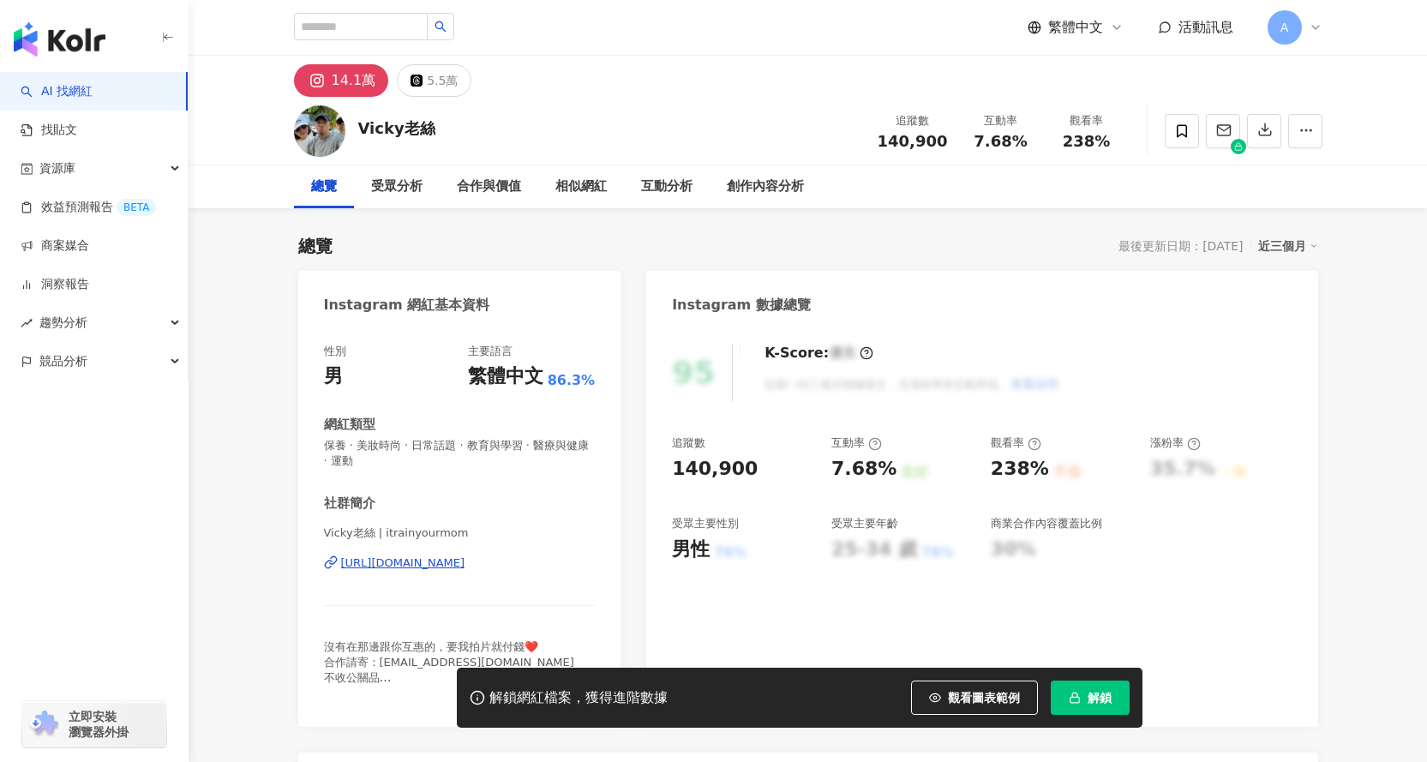
click at [1104, 694] on span "解鎖" at bounding box center [1100, 698] width 24 height 14
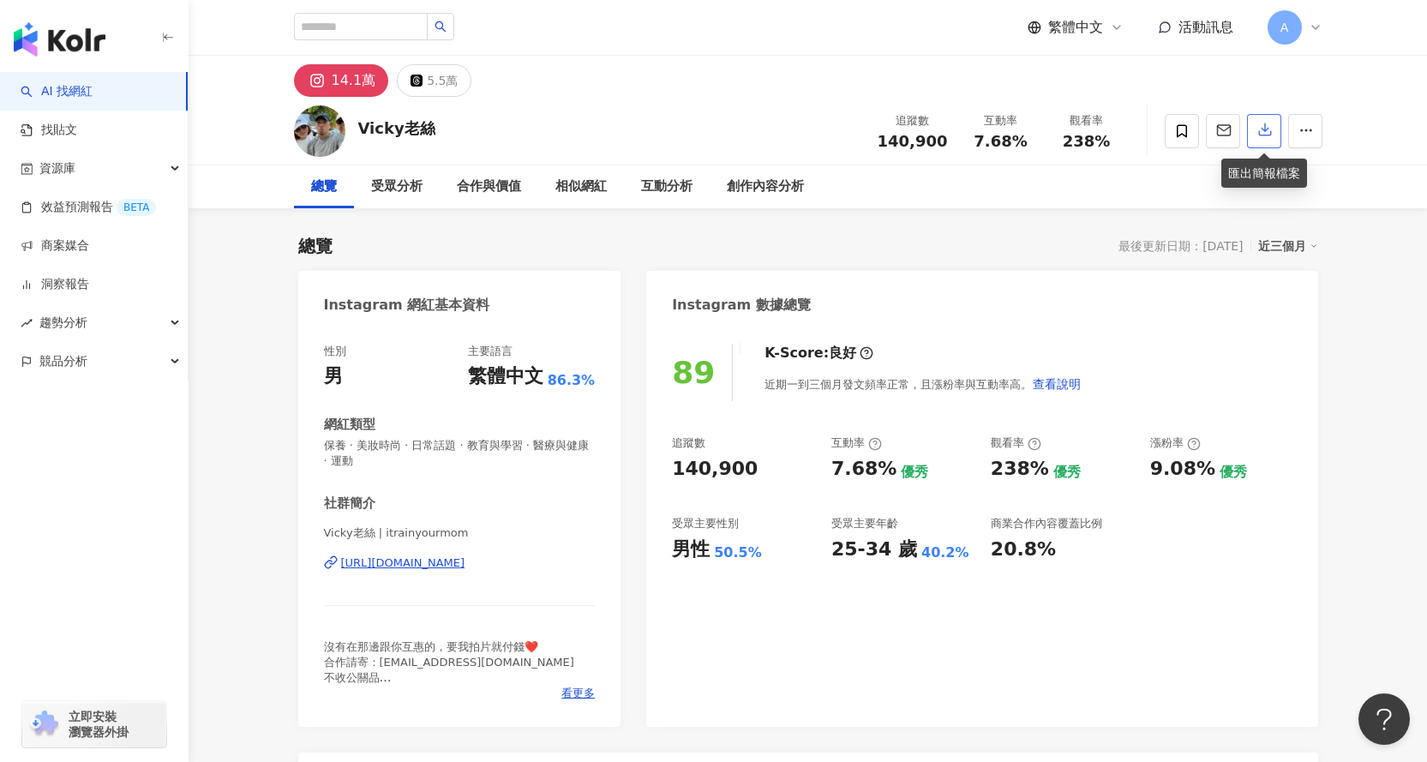
click at [1261, 129] on icon "button" at bounding box center [1265, 129] width 15 height 15
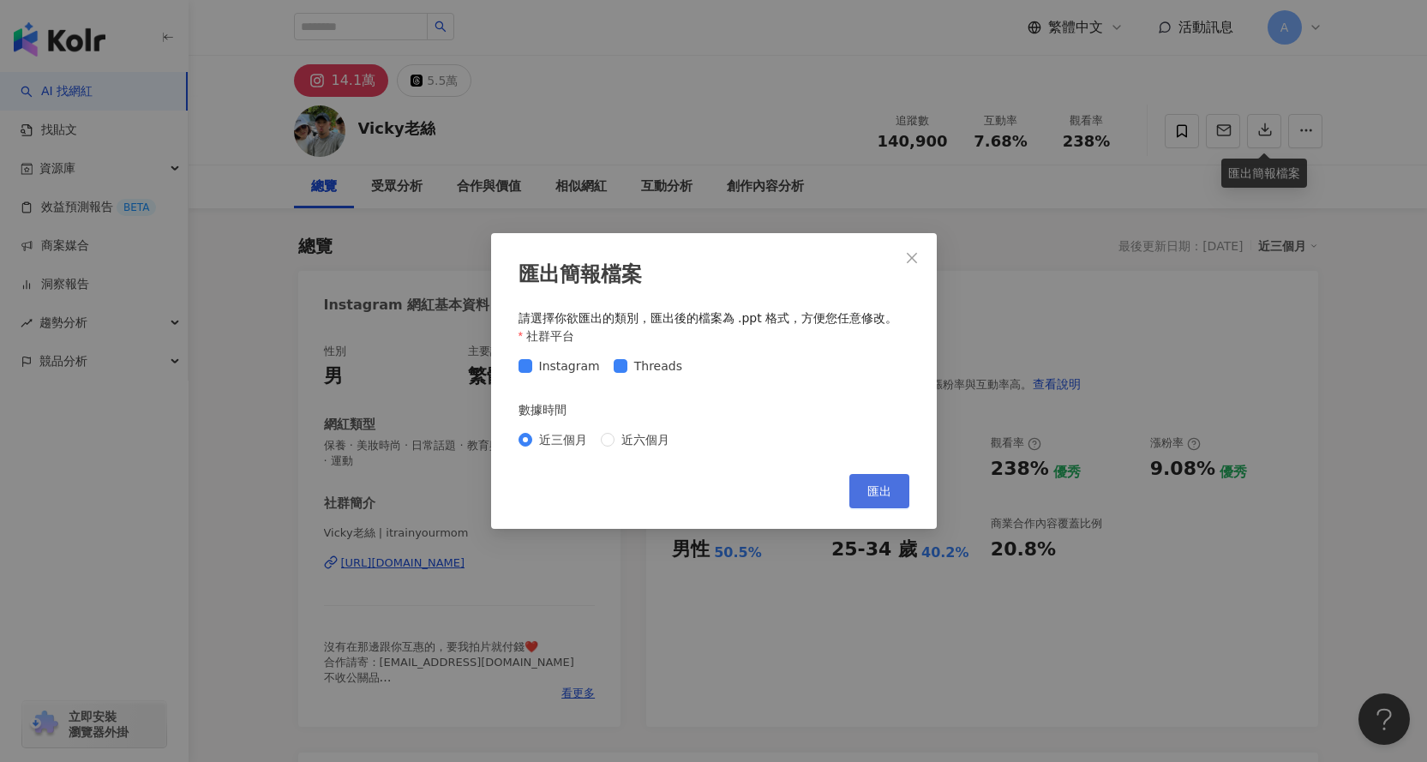
click at [884, 490] on span "匯出" at bounding box center [880, 491] width 24 height 14
click at [907, 263] on icon "close" at bounding box center [912, 258] width 14 height 14
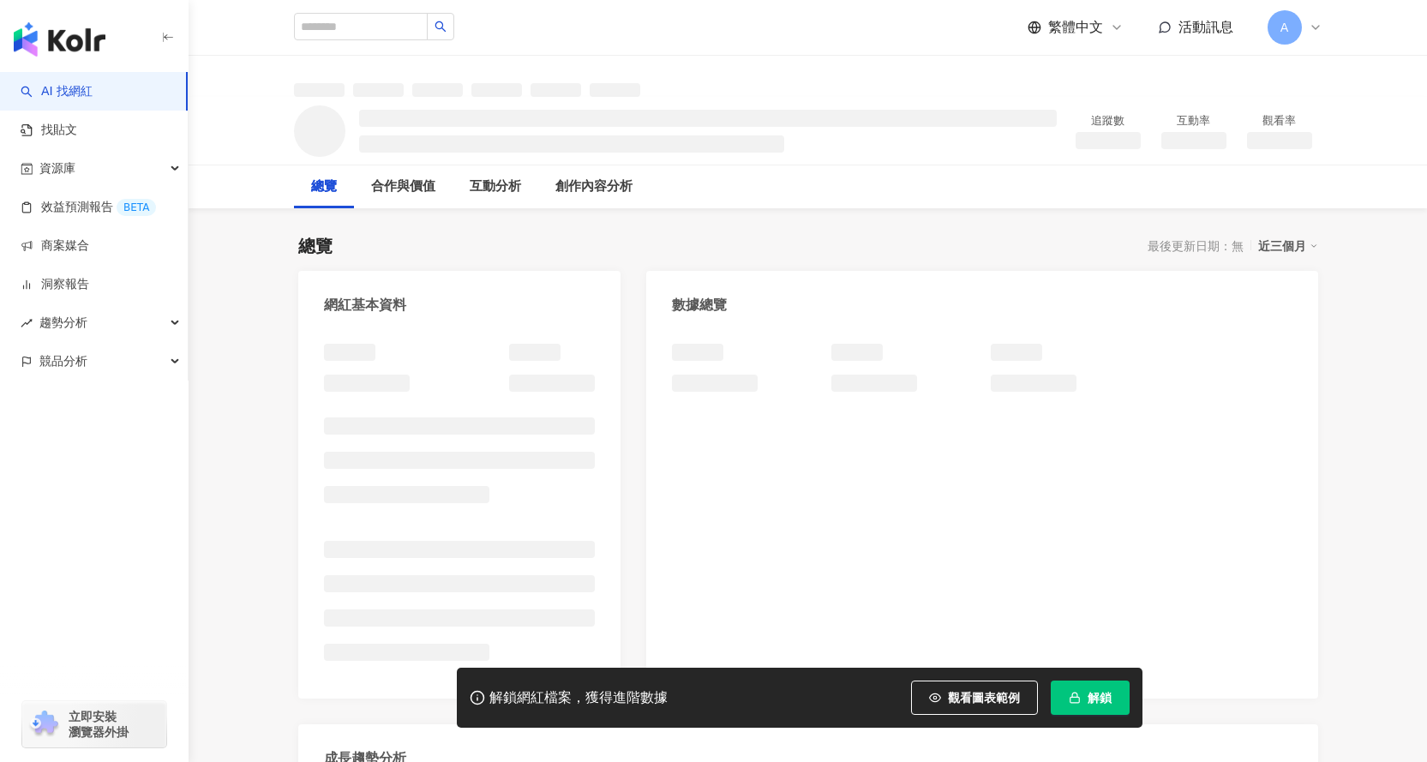
click at [1091, 700] on span "解鎖" at bounding box center [1100, 698] width 24 height 14
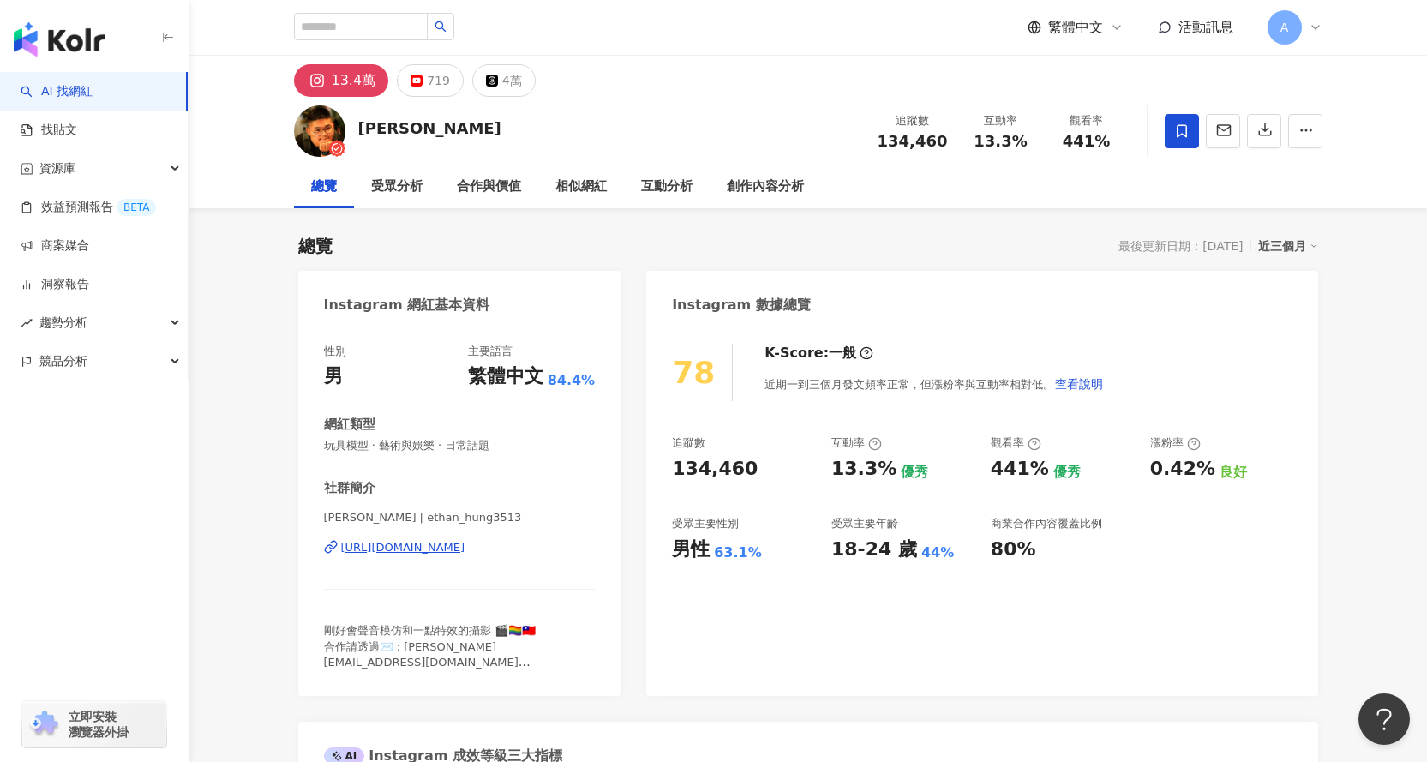
click at [1133, 667] on div "78 K-Score : 一般 近期一到三個月發文頻率正常，但漲粉率與互動率相對低。 查看說明 追蹤數 134,460 互動率 13.3% 優秀 觀看率 44…" at bounding box center [981, 512] width 671 height 370
click at [1264, 126] on icon "button" at bounding box center [1265, 129] width 15 height 15
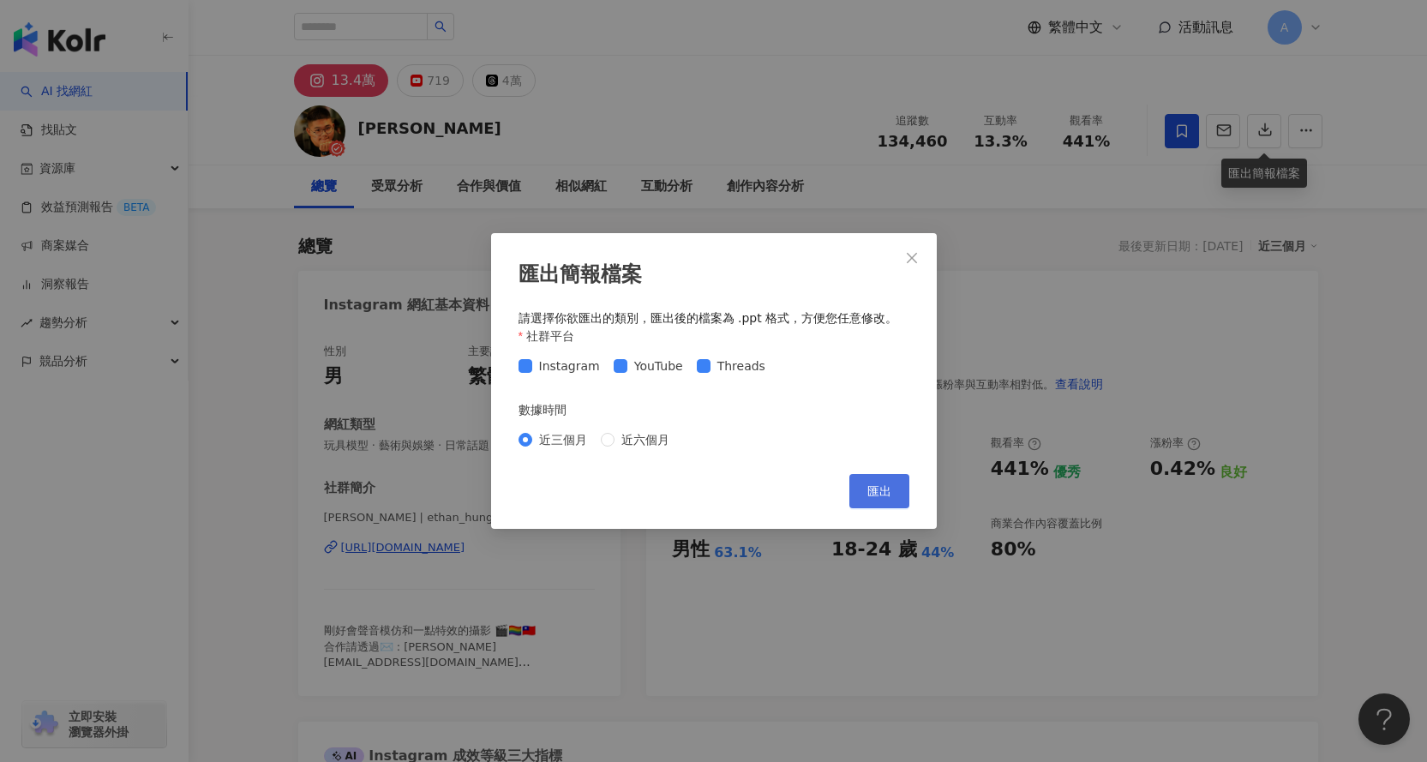
click at [891, 496] on span "匯出" at bounding box center [880, 491] width 24 height 14
click at [917, 253] on icon "close" at bounding box center [912, 258] width 14 height 14
